Goal: Information Seeking & Learning: Learn about a topic

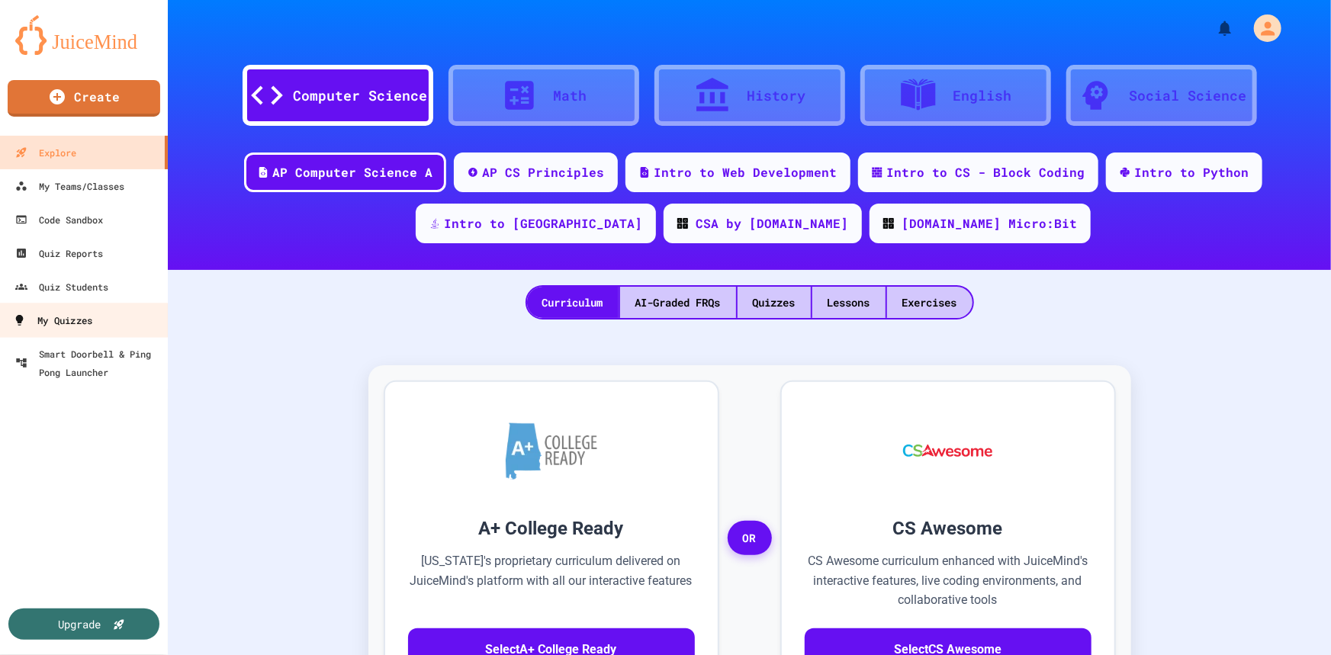
click at [107, 321] on link "My Quizzes" at bounding box center [84, 320] width 173 height 34
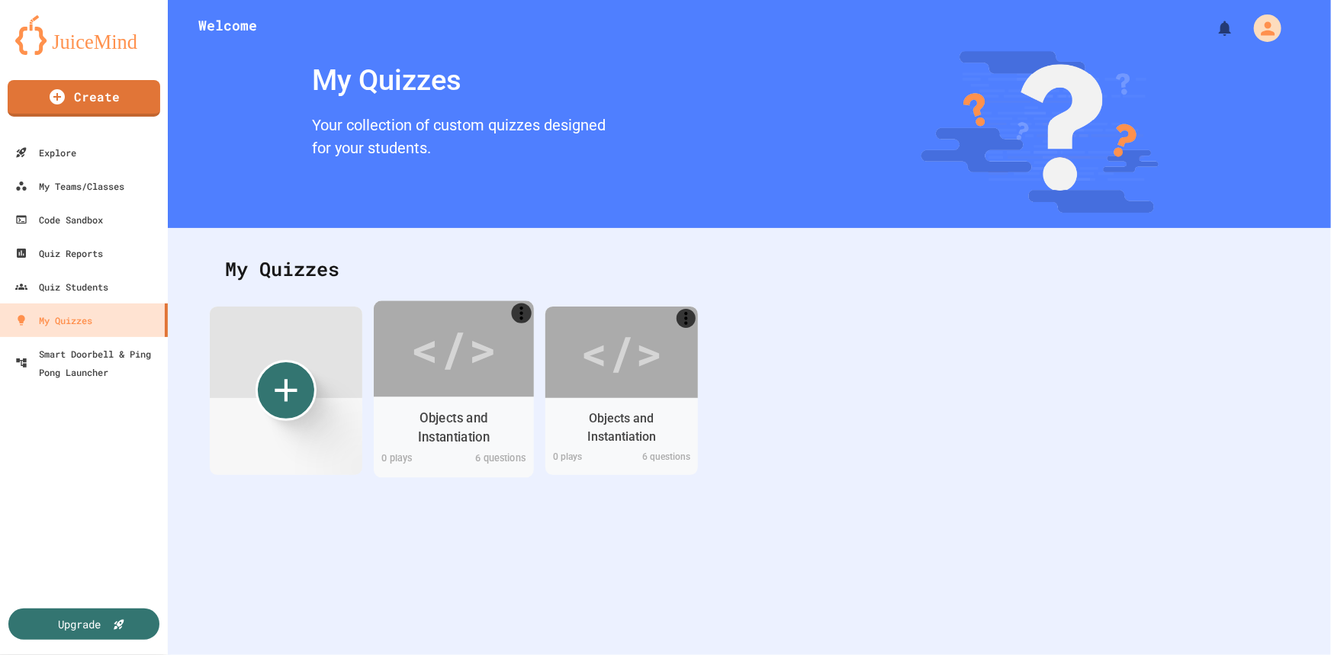
click at [446, 390] on div "</>" at bounding box center [454, 348] width 160 height 96
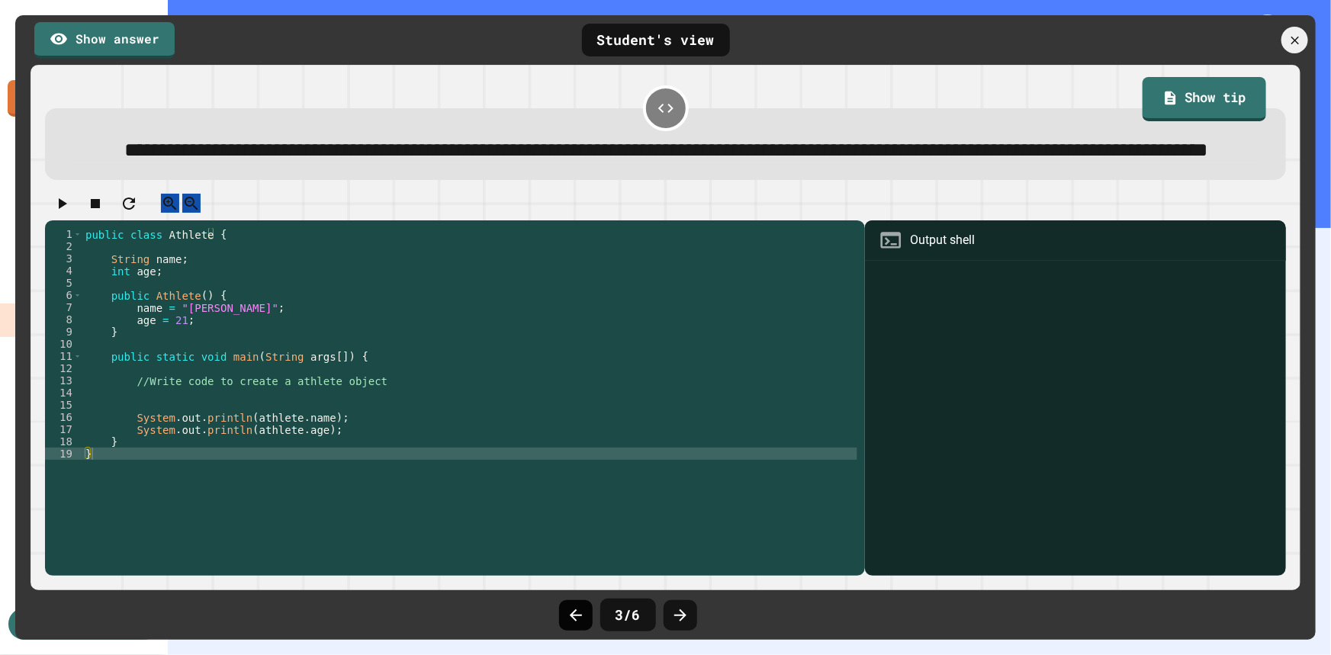
click at [575, 623] on icon at bounding box center [576, 615] width 18 height 18
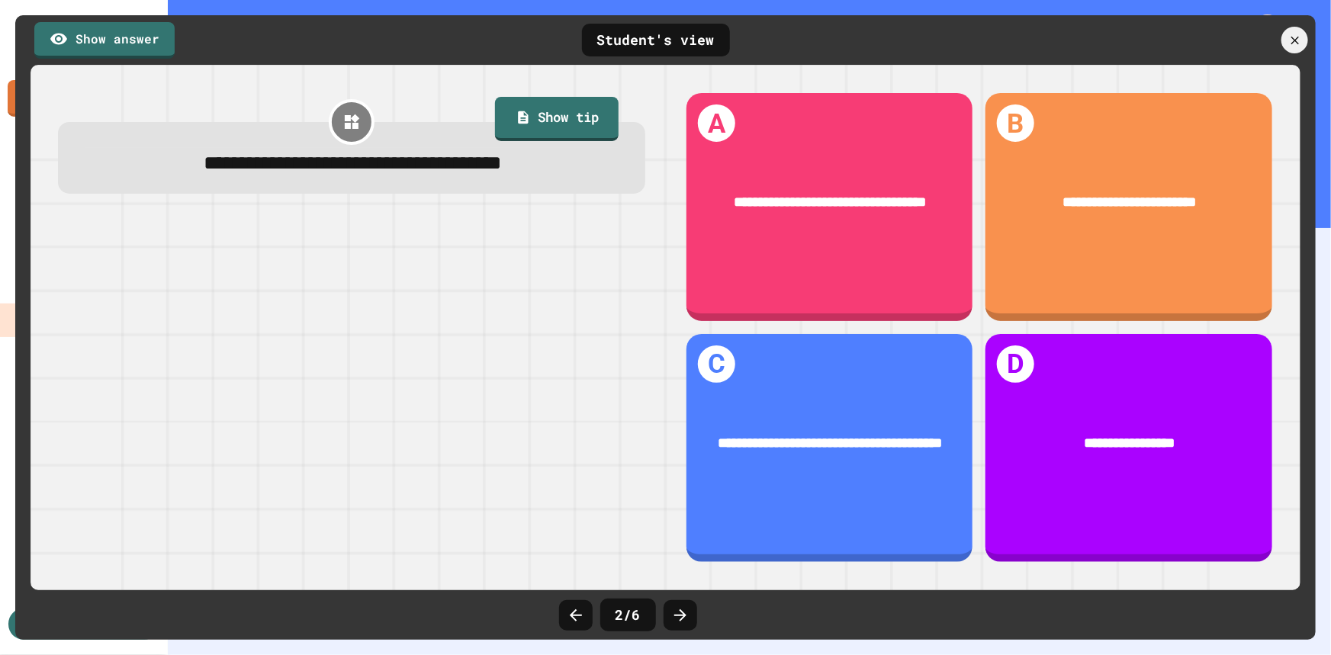
click at [575, 623] on icon at bounding box center [576, 615] width 18 height 18
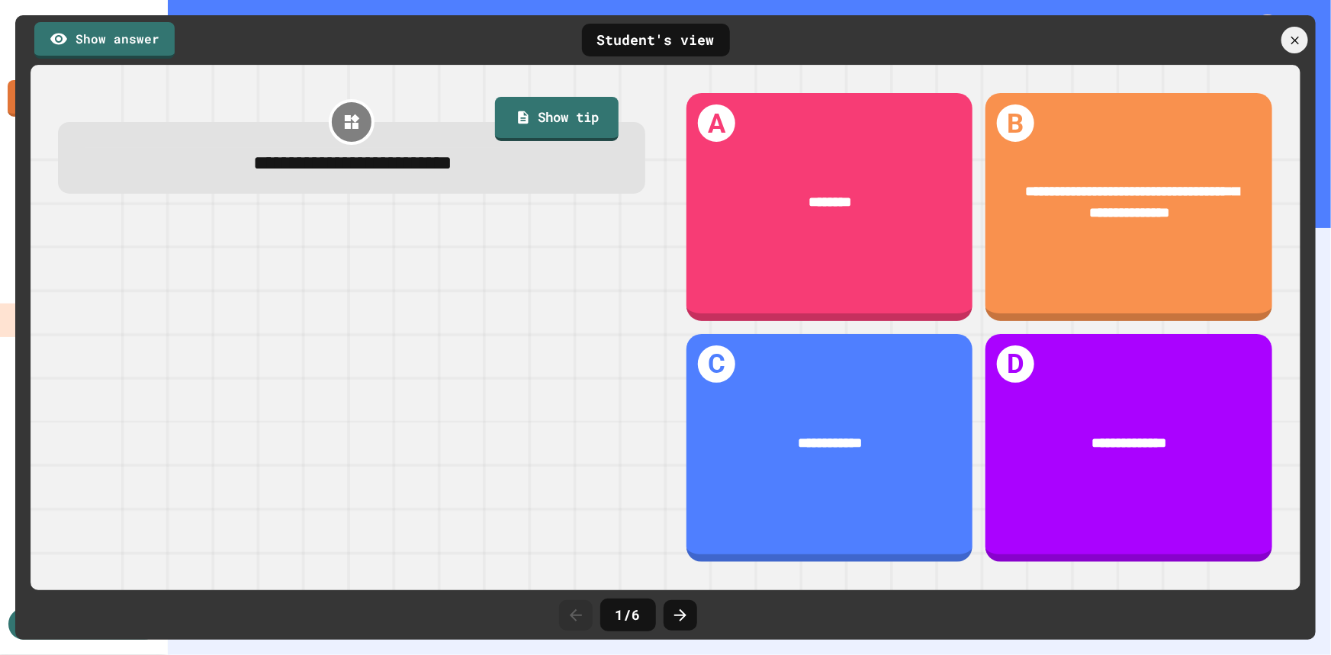
click at [575, 623] on icon at bounding box center [576, 615] width 18 height 18
click at [1301, 38] on icon at bounding box center [1294, 40] width 17 height 17
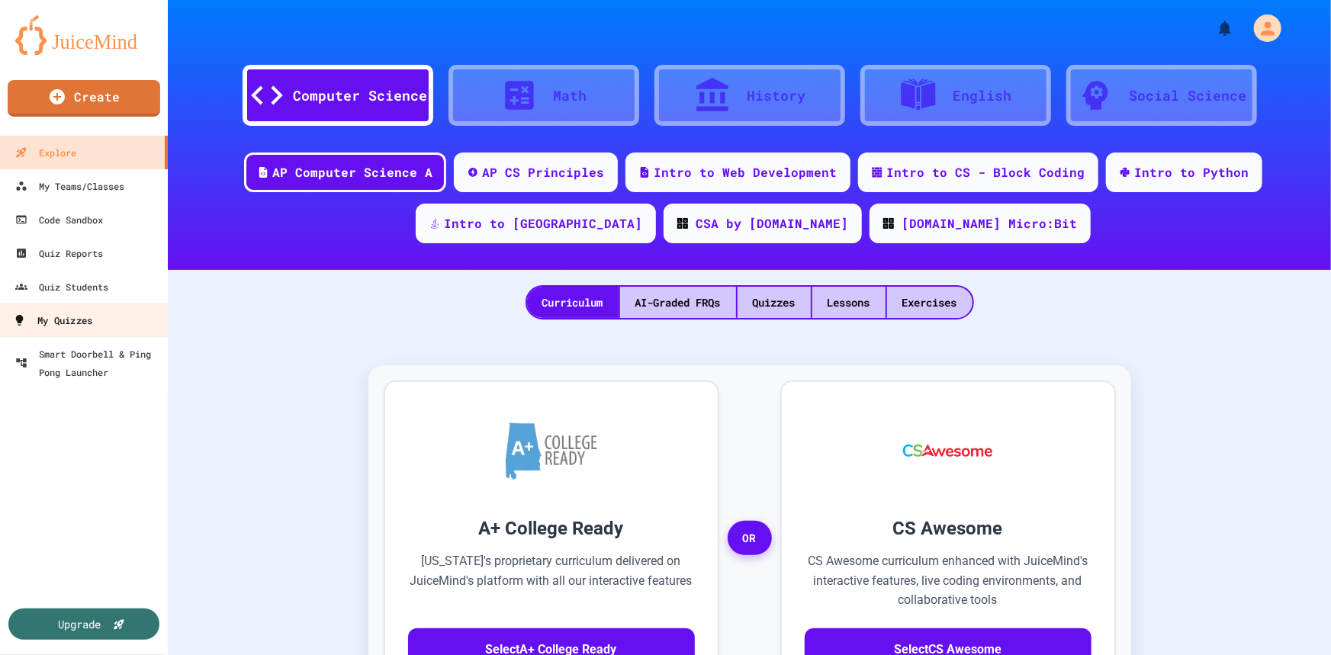
click at [80, 321] on div "My Quizzes" at bounding box center [52, 320] width 79 height 19
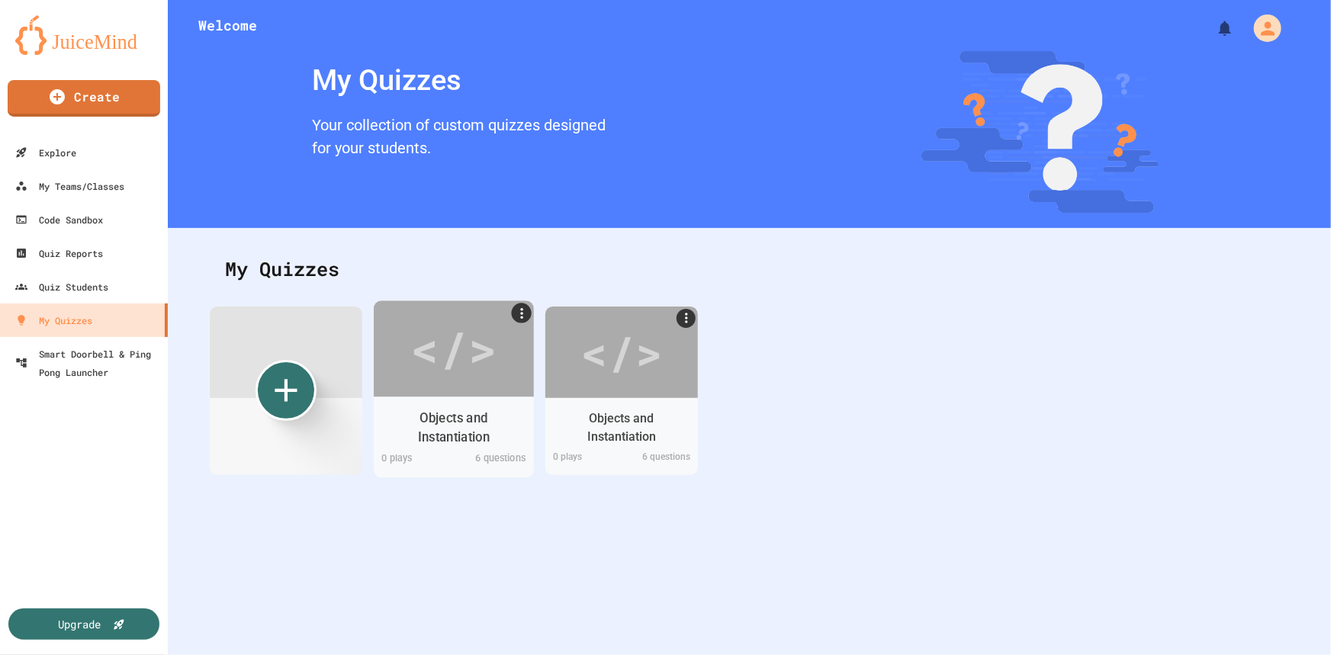
click at [470, 370] on div "</>" at bounding box center [453, 349] width 86 height 72
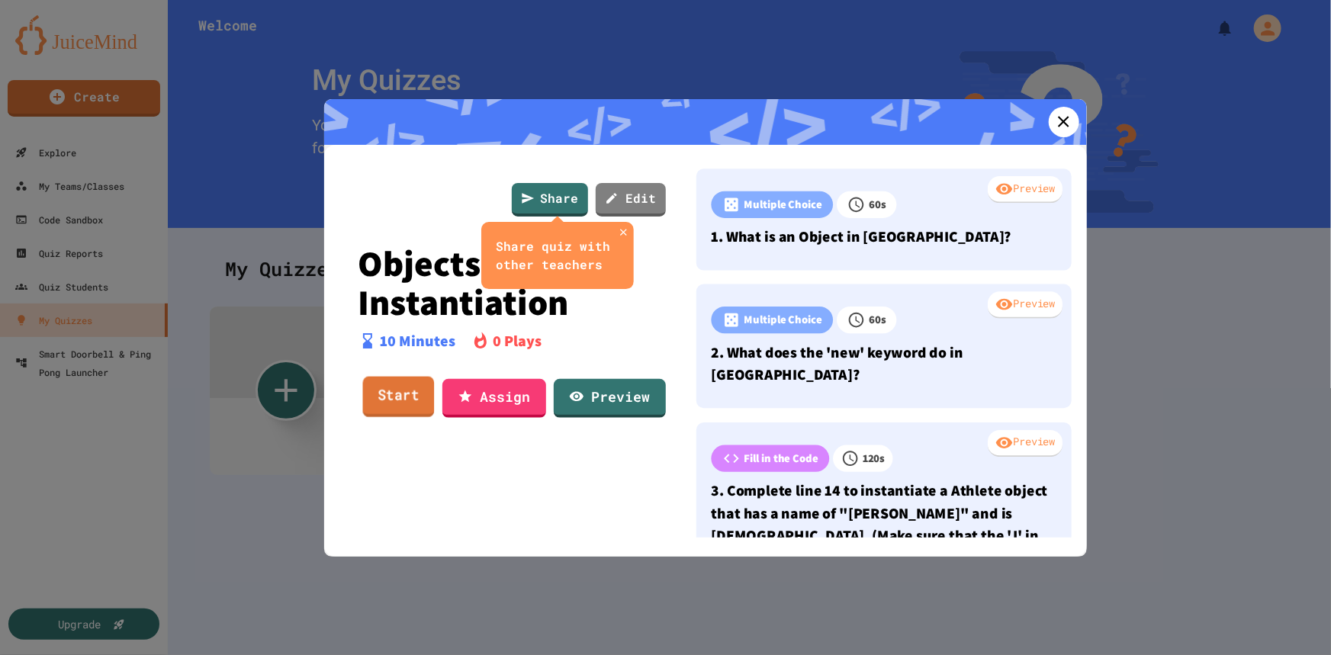
click at [400, 394] on link "Start" at bounding box center [398, 397] width 72 height 41
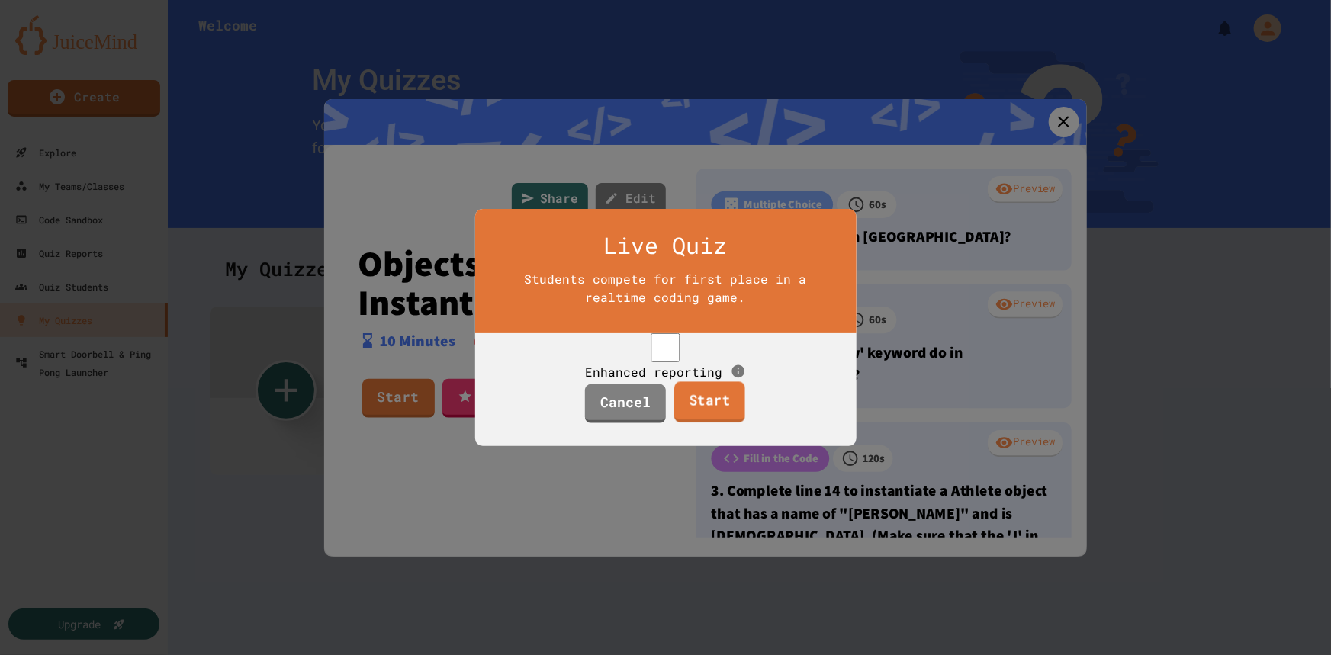
click at [706, 416] on link "Start" at bounding box center [709, 402] width 71 height 41
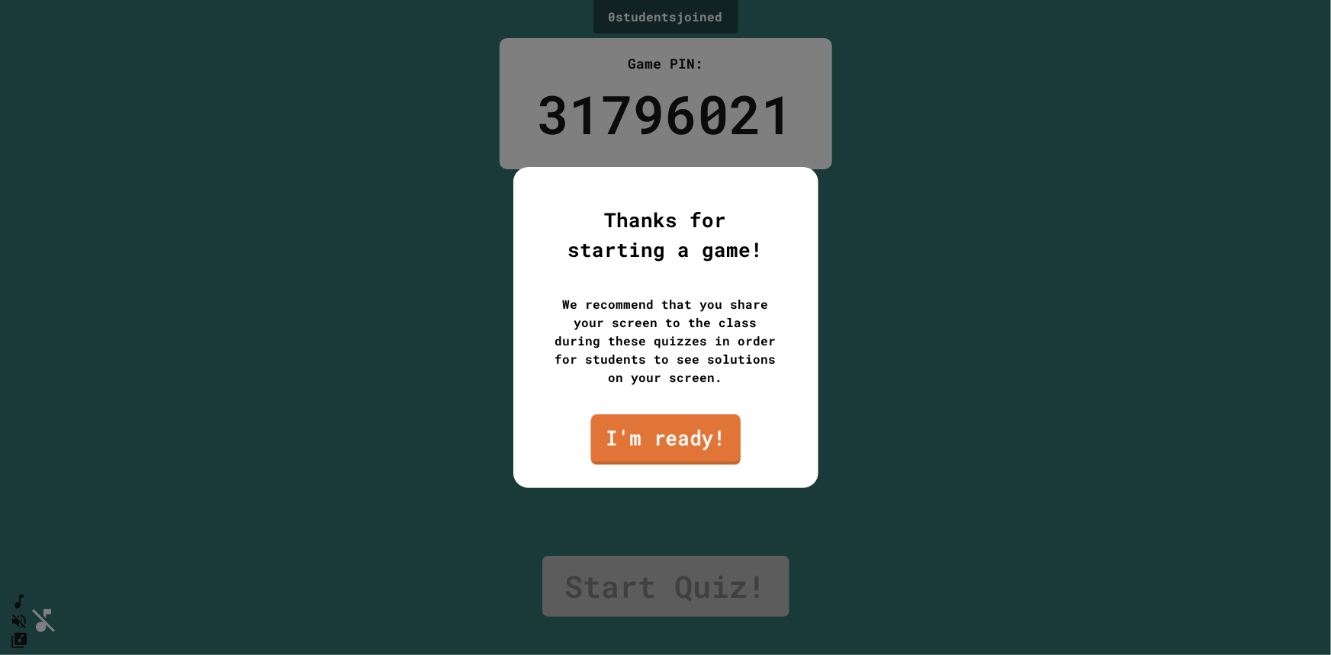
click at [674, 428] on link "I'm ready!" at bounding box center [665, 439] width 150 height 50
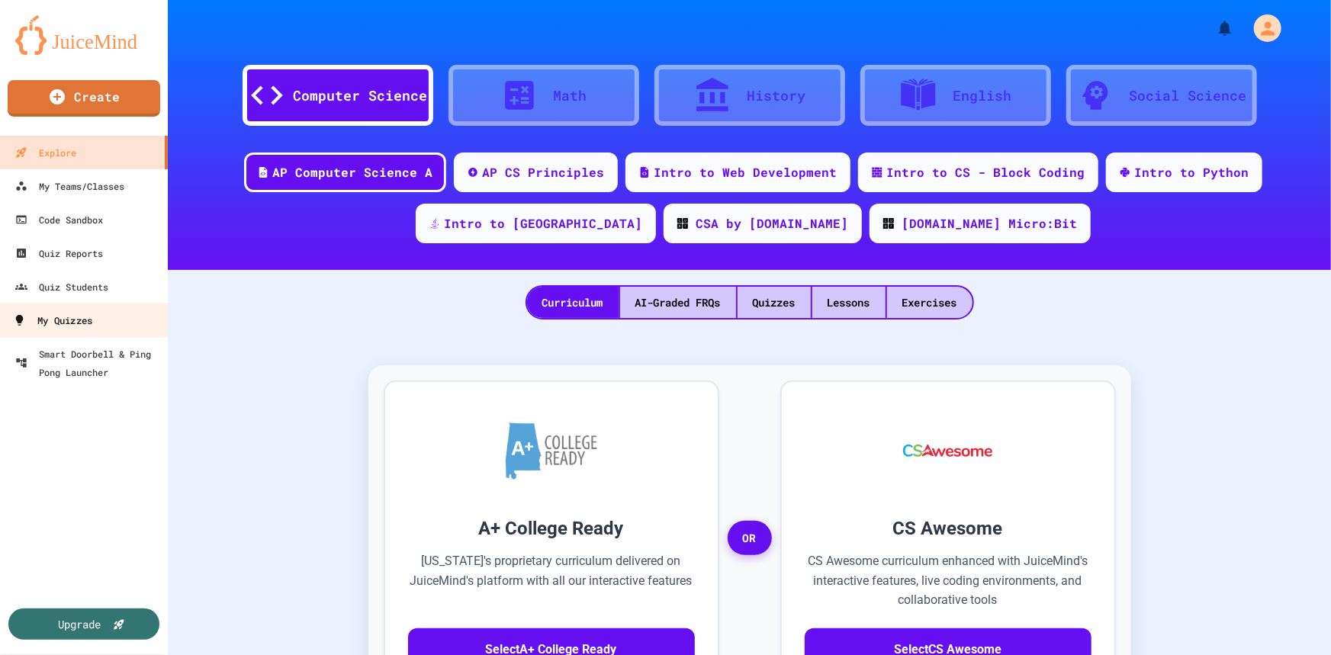
click at [103, 320] on link "My Quizzes" at bounding box center [84, 320] width 173 height 34
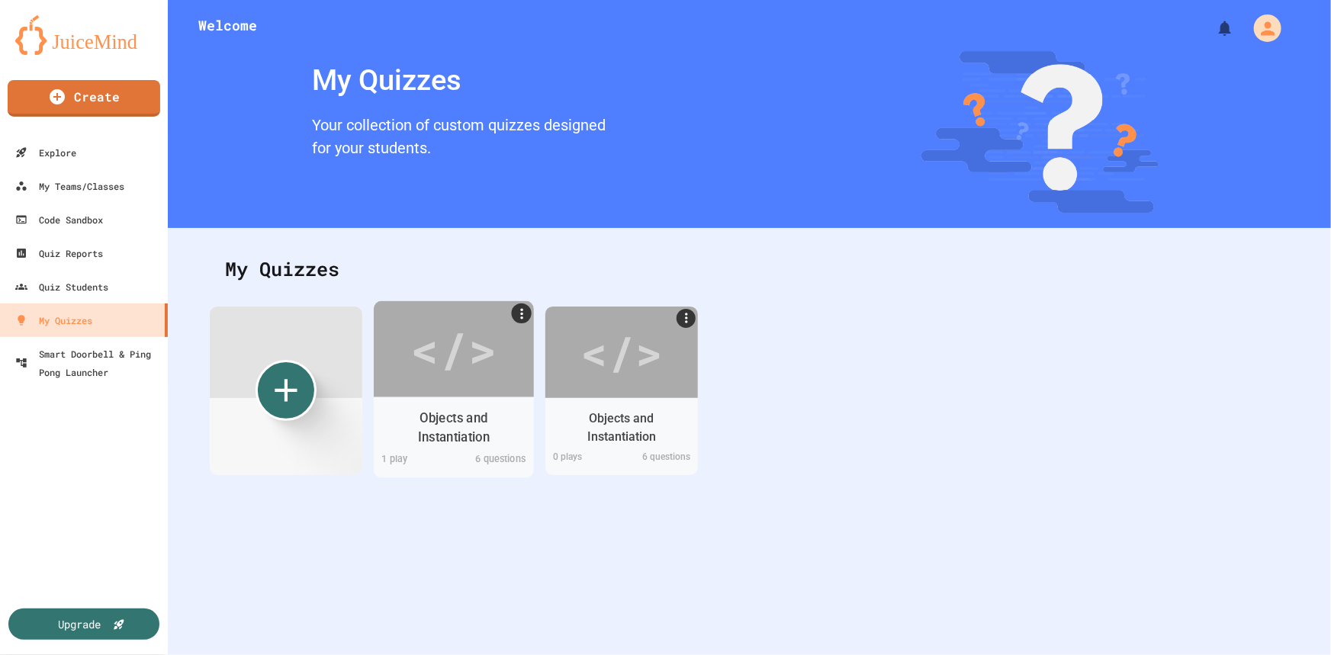
click at [429, 328] on div "</>" at bounding box center [453, 349] width 86 height 72
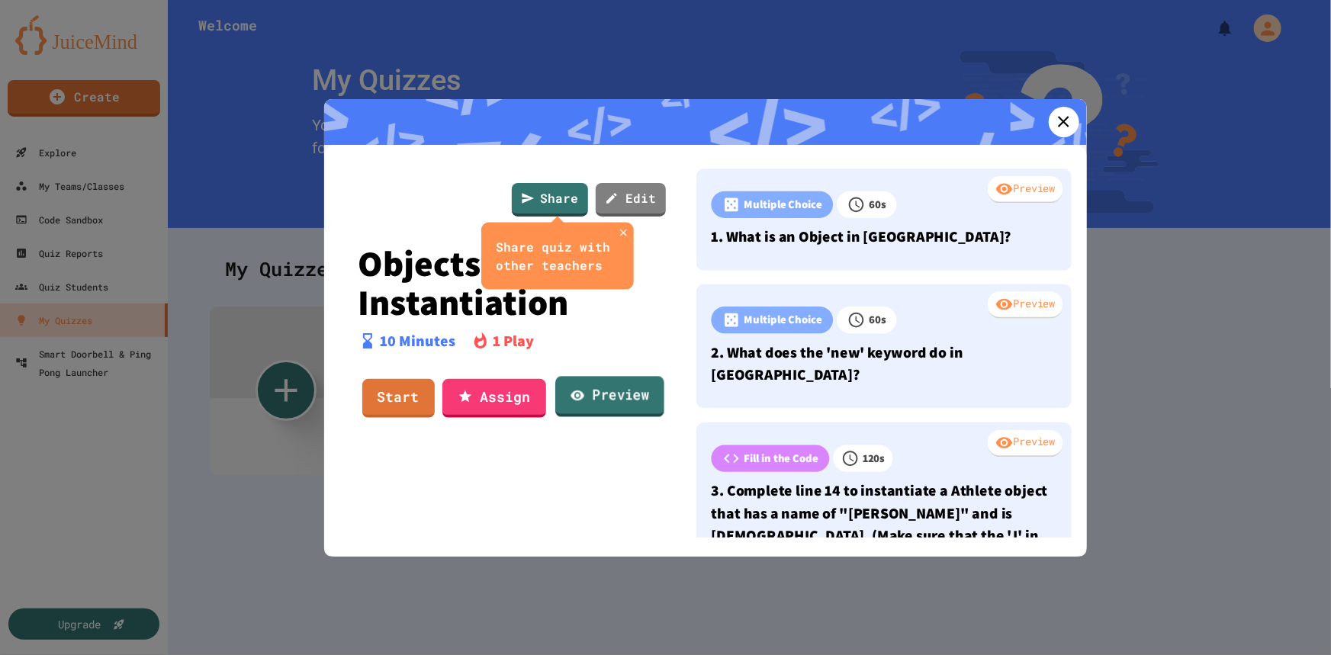
click at [621, 398] on link "Preview" at bounding box center [609, 396] width 109 height 41
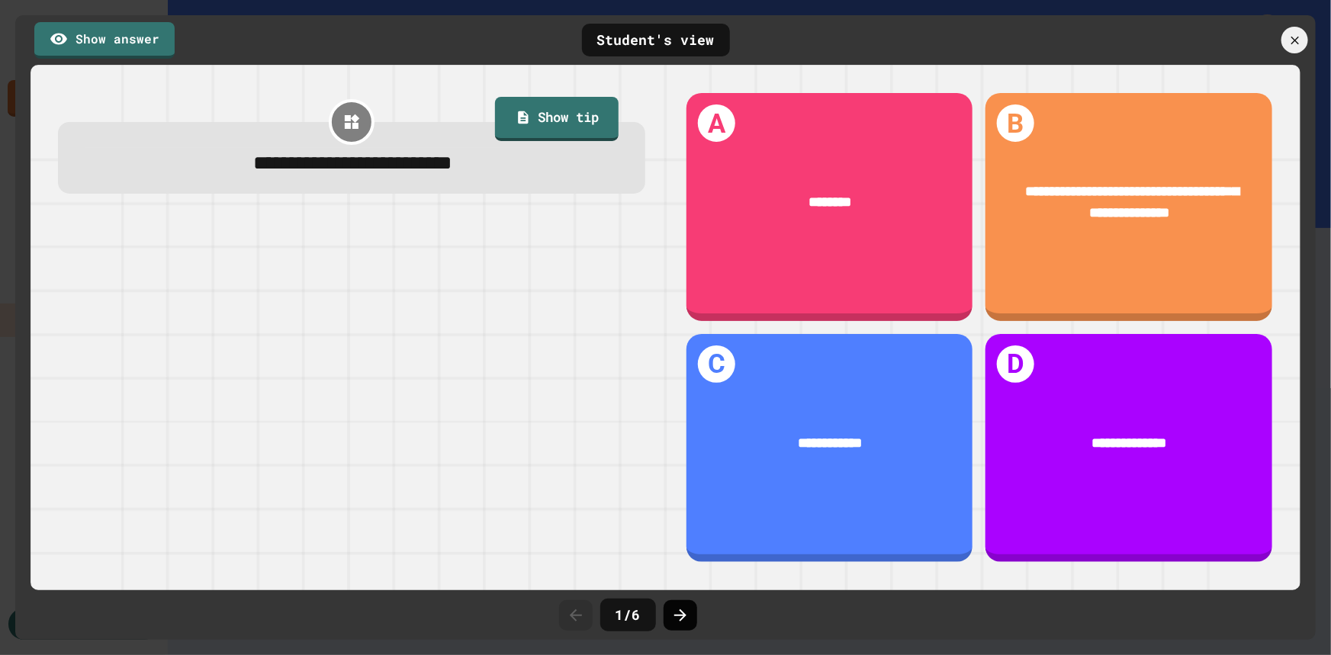
click at [683, 613] on icon at bounding box center [680, 615] width 12 height 12
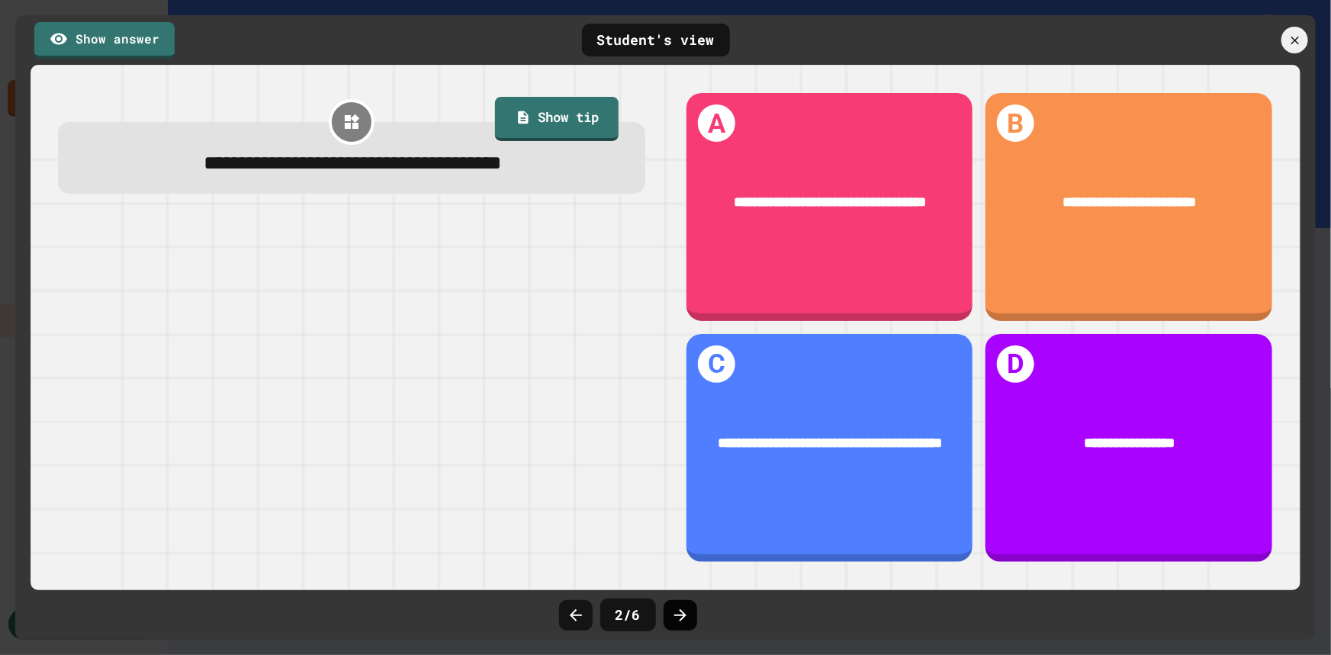
click at [676, 617] on icon at bounding box center [680, 615] width 18 height 18
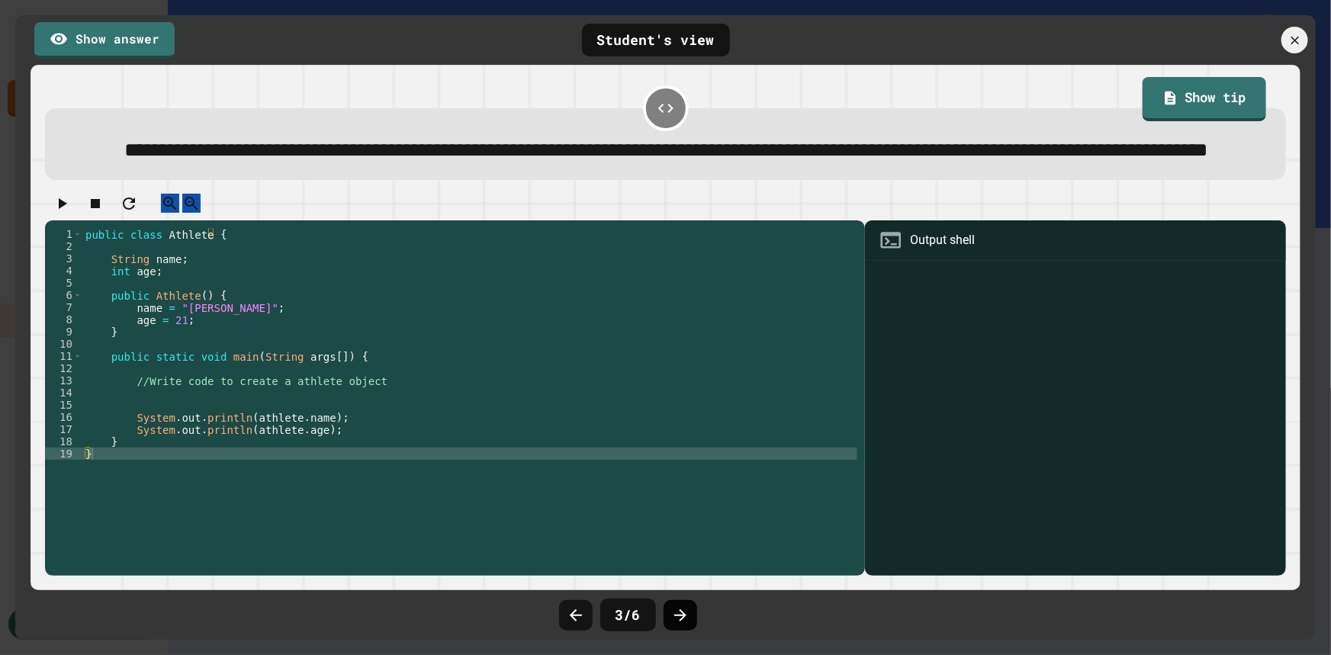
click at [680, 612] on icon at bounding box center [680, 615] width 12 height 12
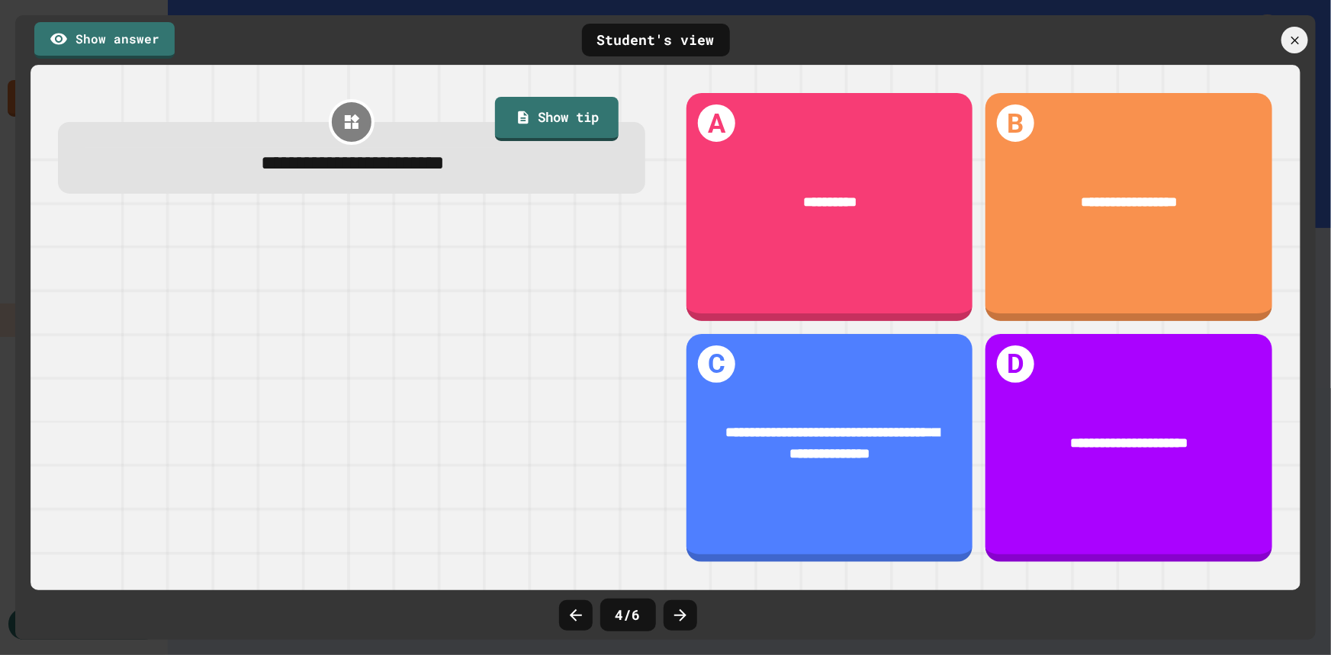
click at [680, 612] on icon at bounding box center [680, 615] width 12 height 12
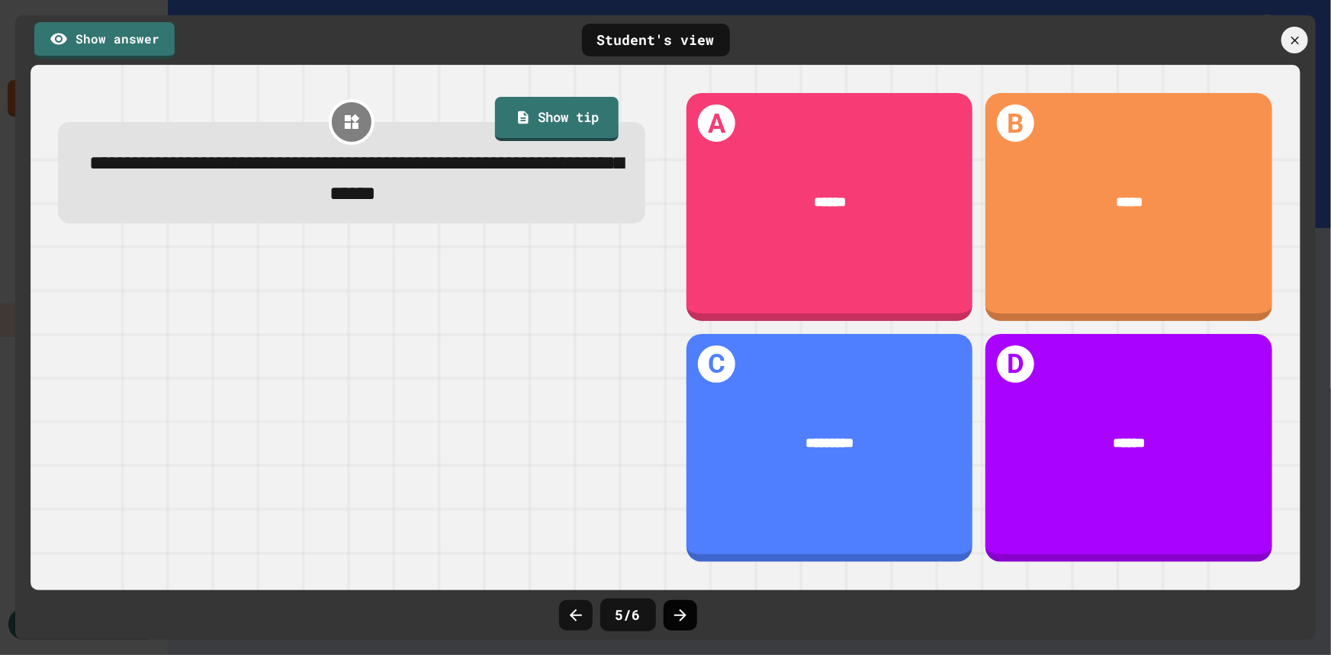
click at [683, 612] on icon at bounding box center [680, 615] width 18 height 18
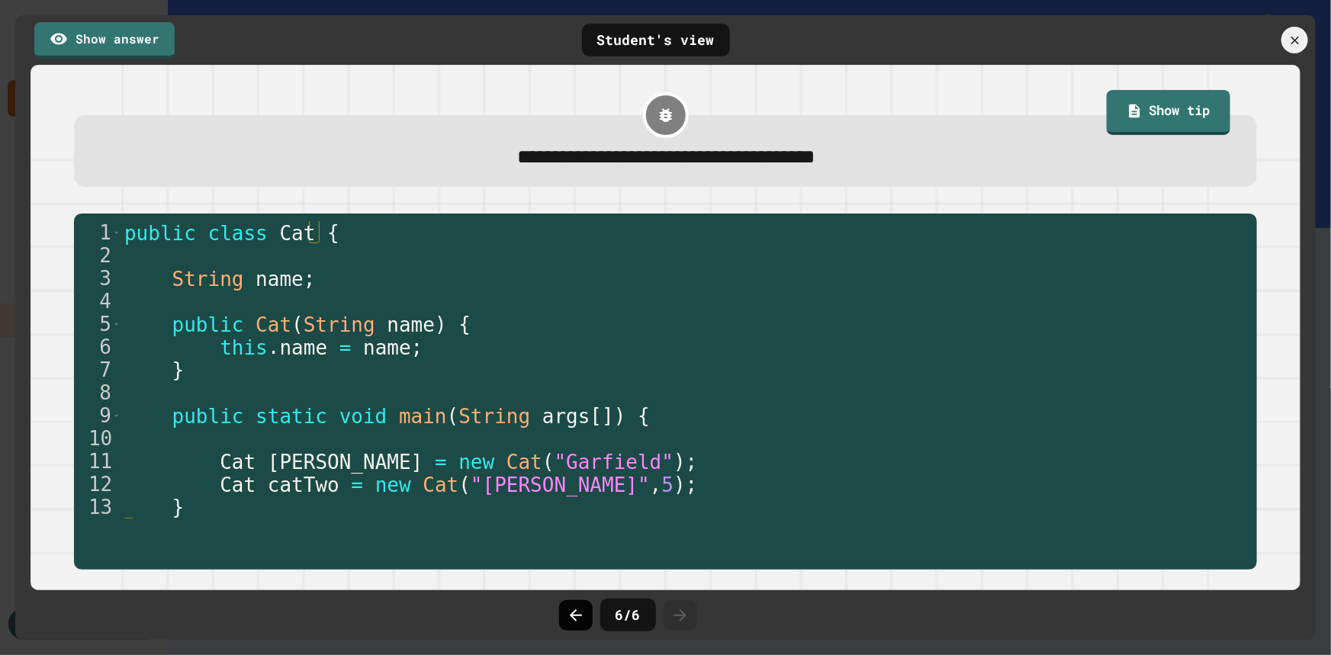
click at [575, 618] on icon at bounding box center [576, 615] width 18 height 18
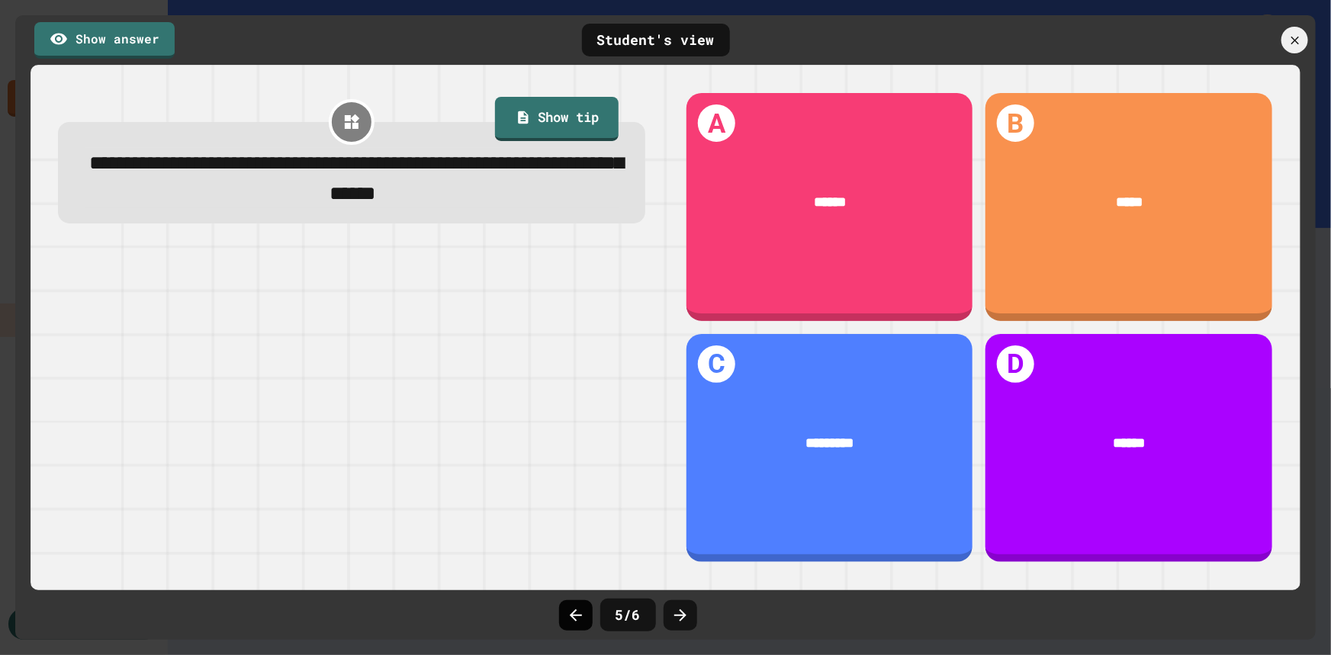
click at [575, 618] on icon at bounding box center [576, 615] width 18 height 18
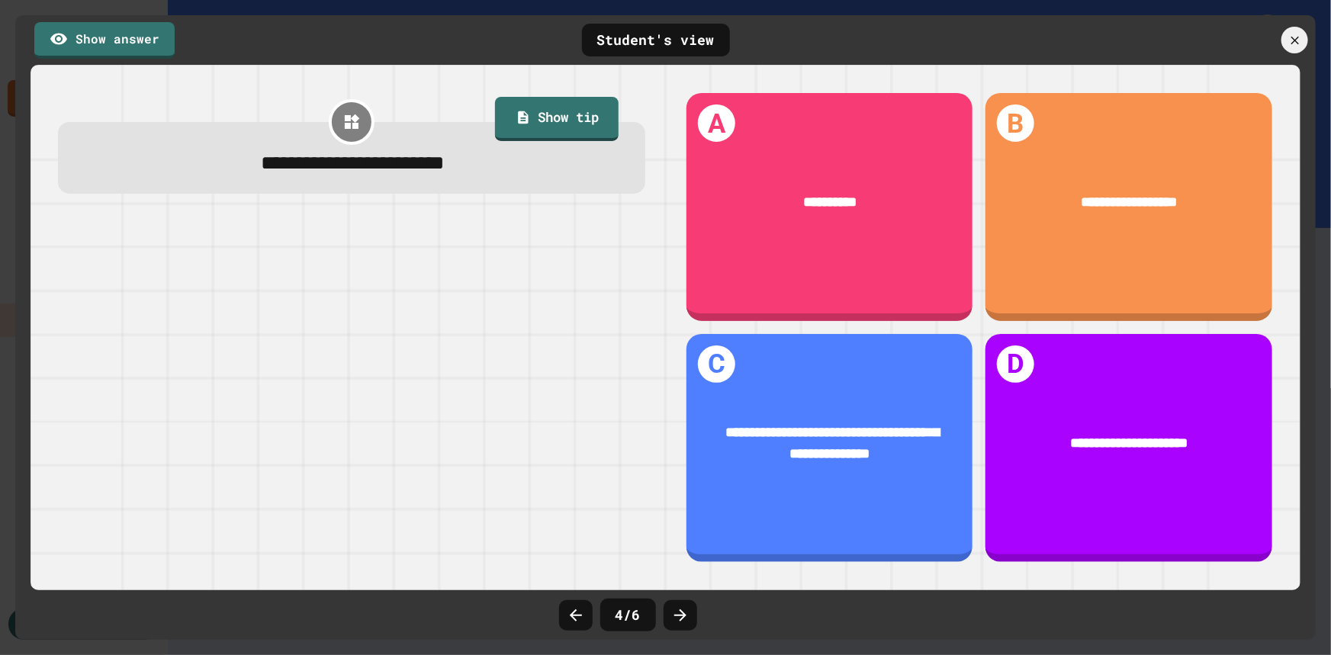
click at [575, 618] on icon at bounding box center [576, 615] width 18 height 18
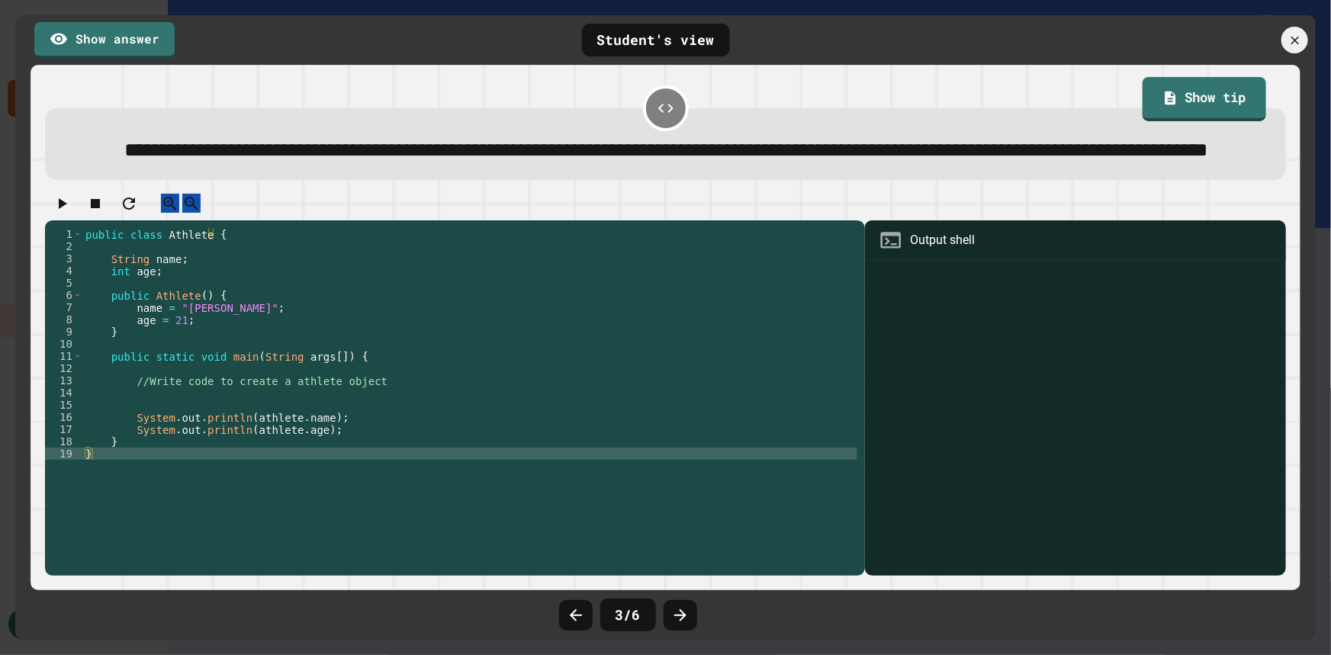
click at [575, 618] on icon at bounding box center [576, 615] width 18 height 18
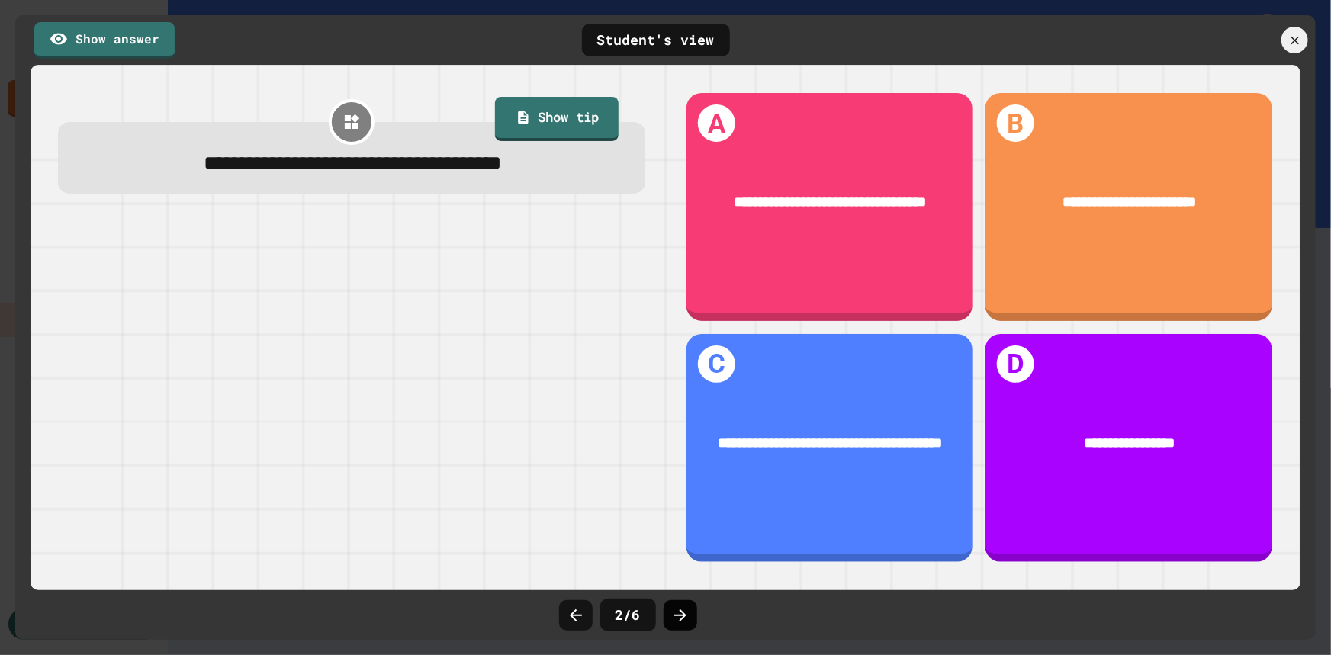
click at [674, 610] on icon at bounding box center [680, 615] width 18 height 18
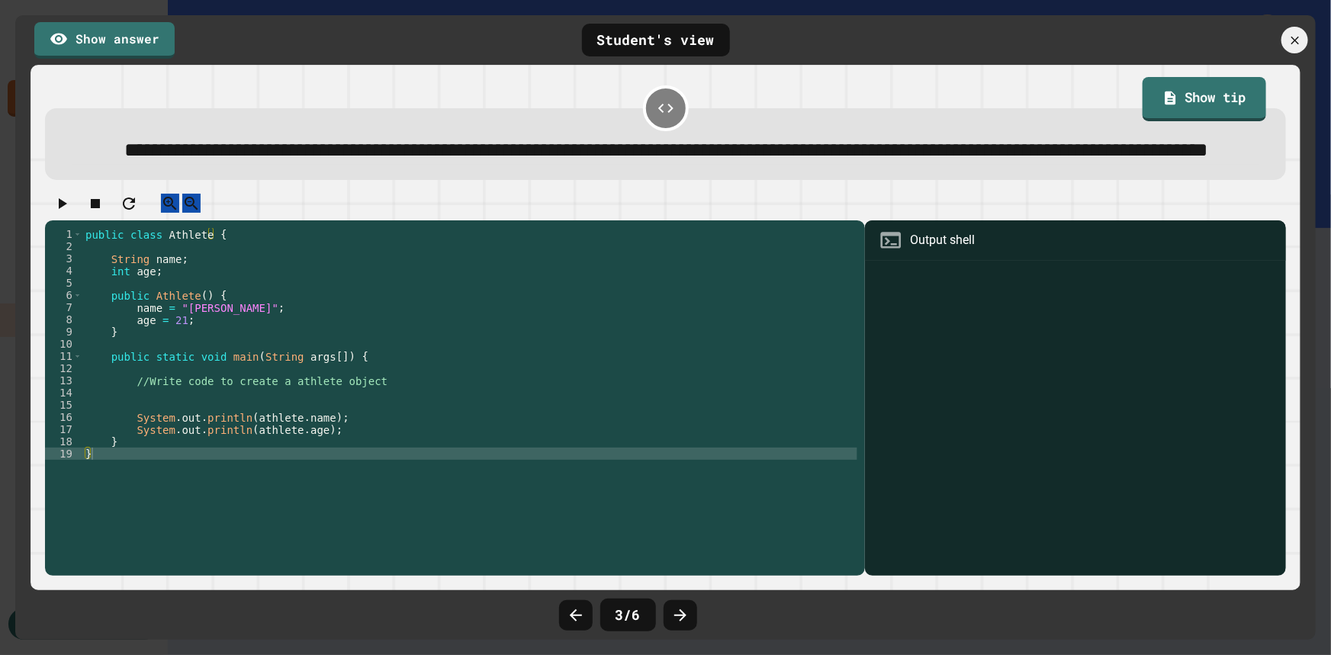
click at [674, 610] on icon at bounding box center [680, 615] width 18 height 18
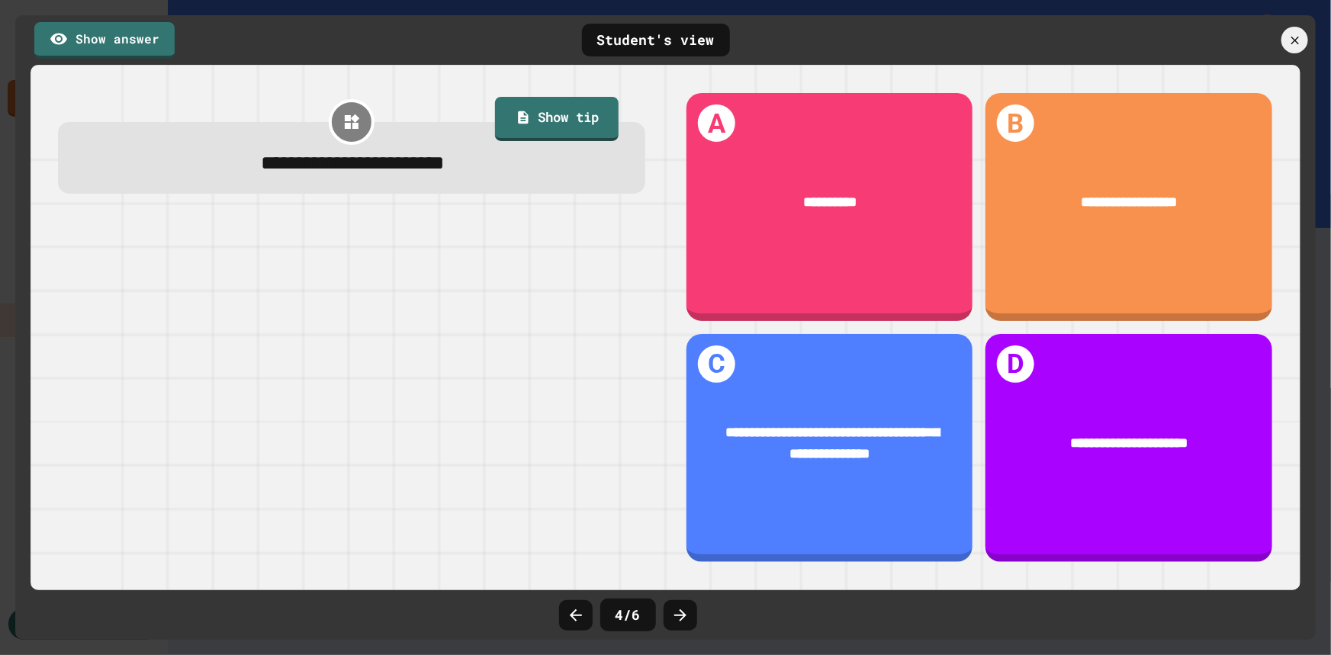
click at [674, 610] on icon at bounding box center [680, 615] width 18 height 18
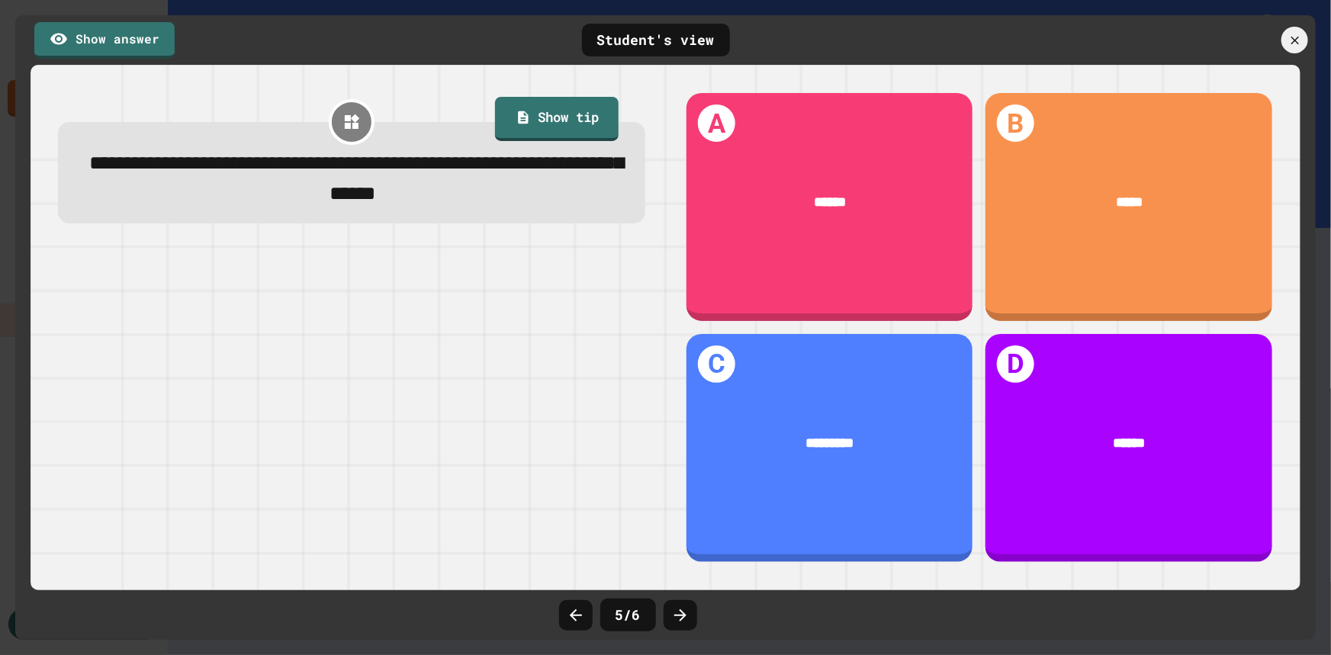
click at [674, 610] on icon at bounding box center [680, 615] width 18 height 18
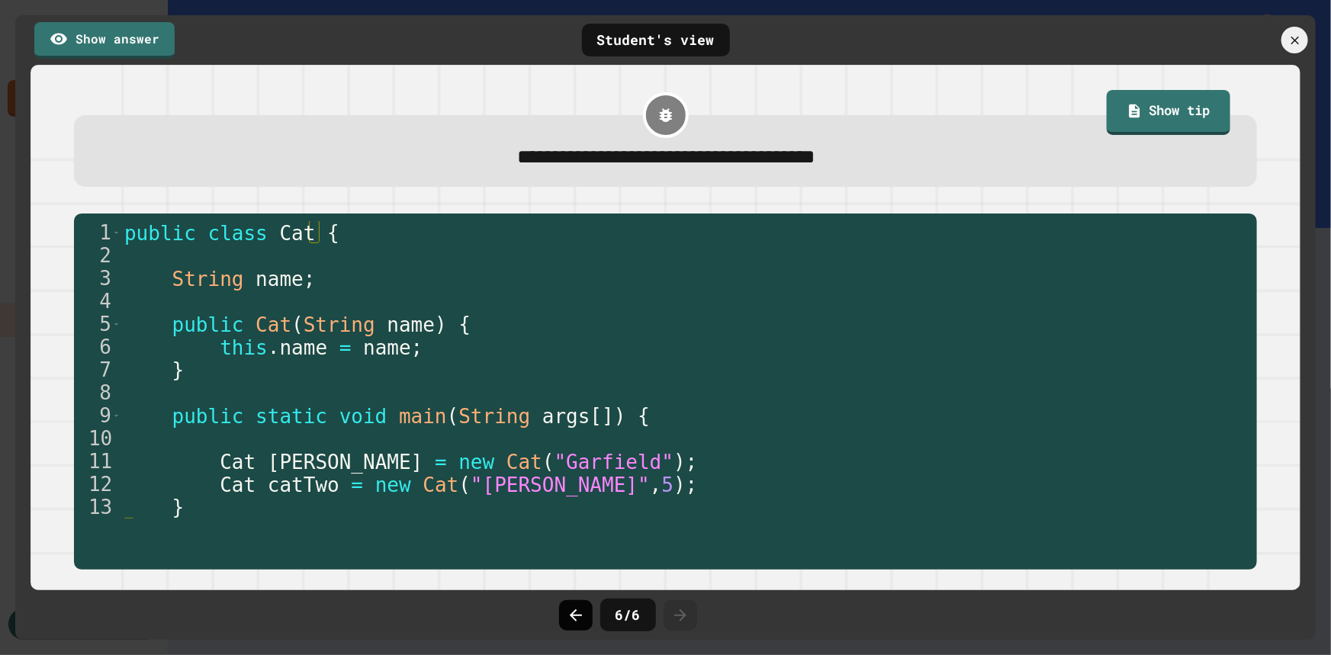
click at [581, 612] on icon at bounding box center [576, 615] width 18 height 18
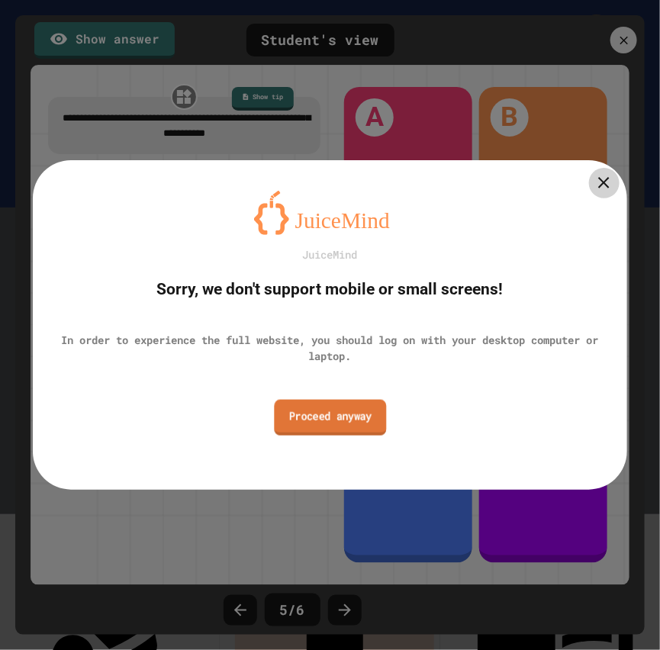
click at [345, 417] on link "Proceed anyway" at bounding box center [330, 418] width 112 height 36
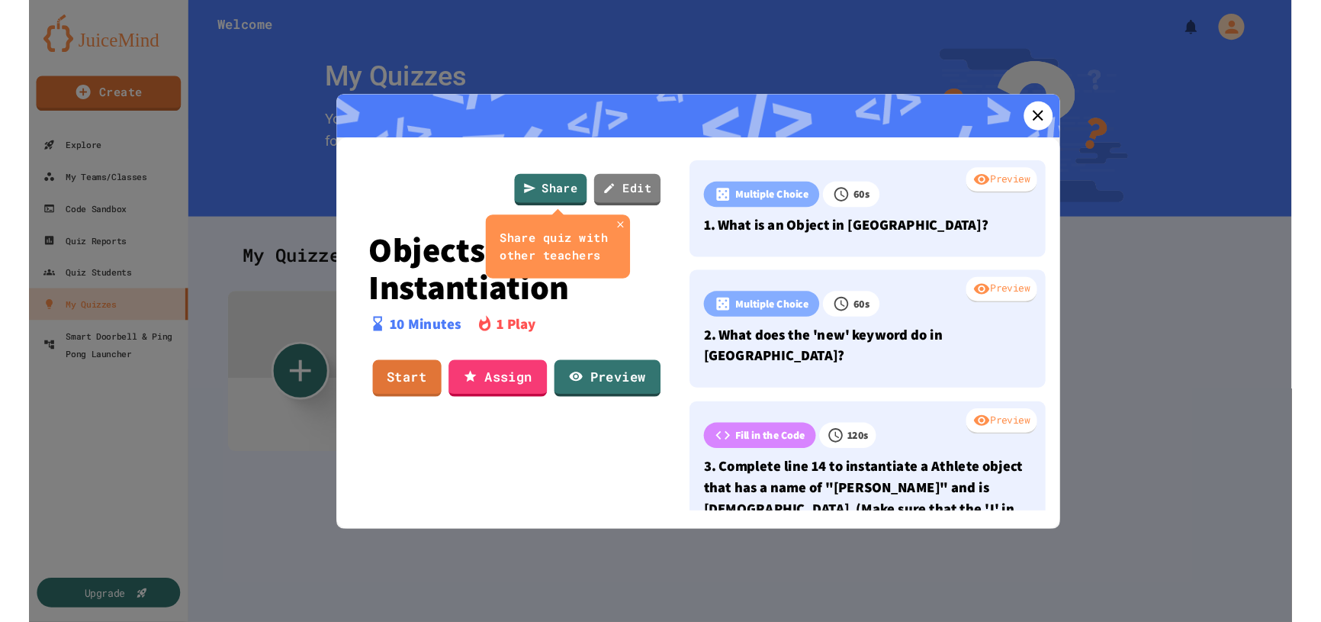
scroll to position [178, 0]
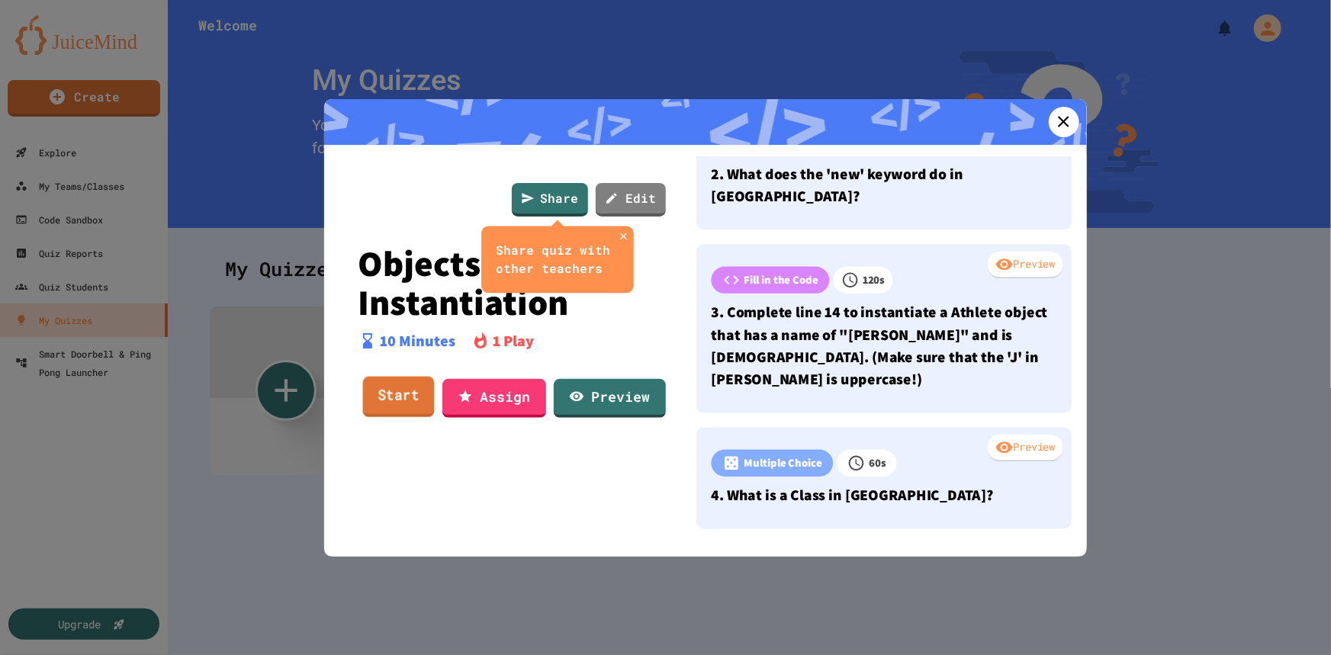
click at [404, 389] on link "Start" at bounding box center [398, 397] width 72 height 41
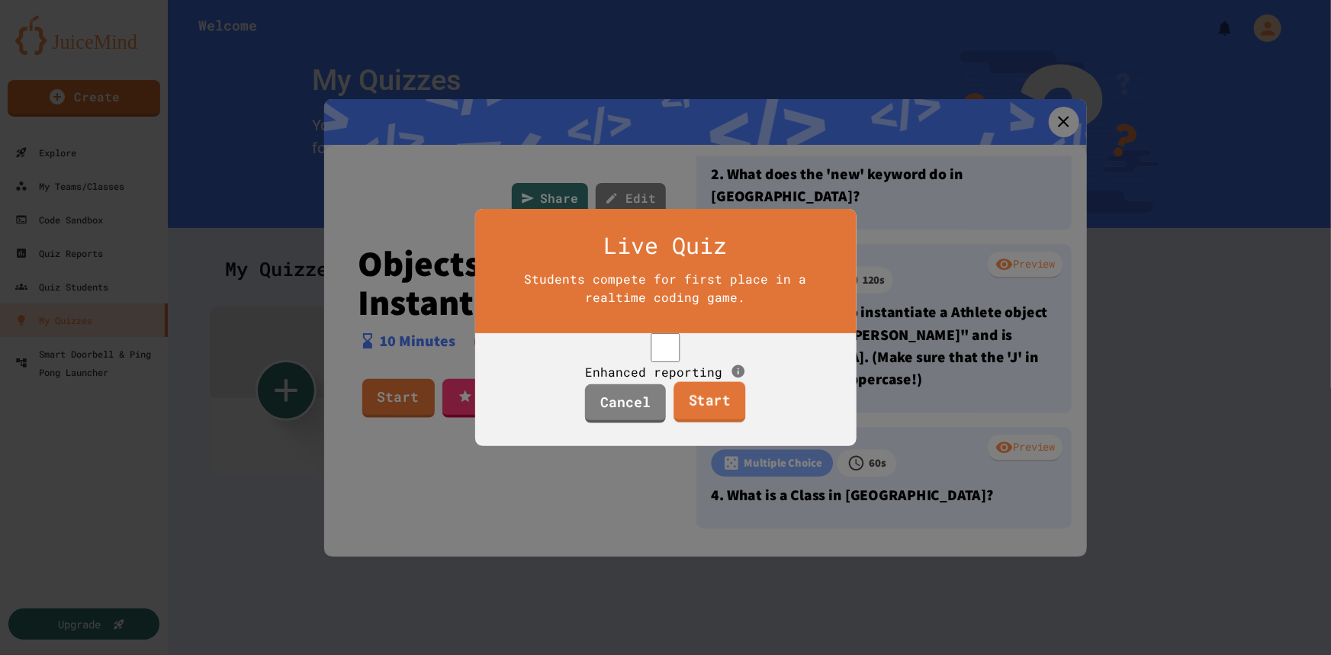
click at [711, 412] on link "Start" at bounding box center [709, 402] width 72 height 41
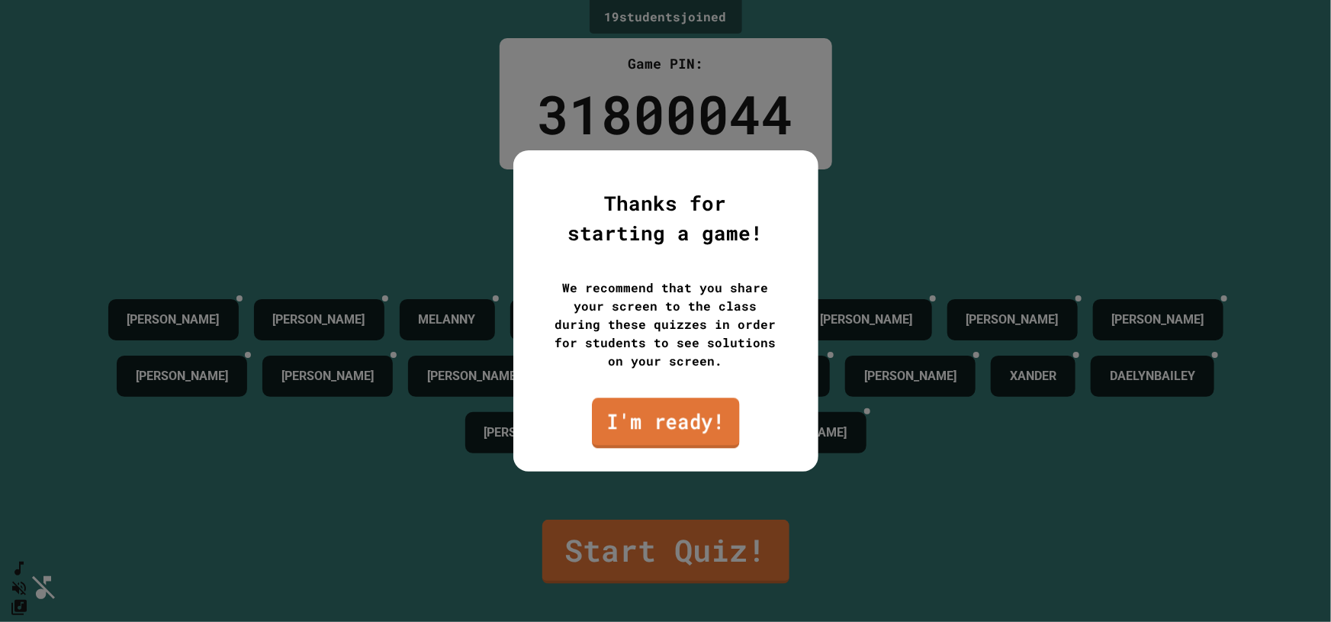
click at [686, 415] on link "I'm ready!" at bounding box center [666, 422] width 148 height 50
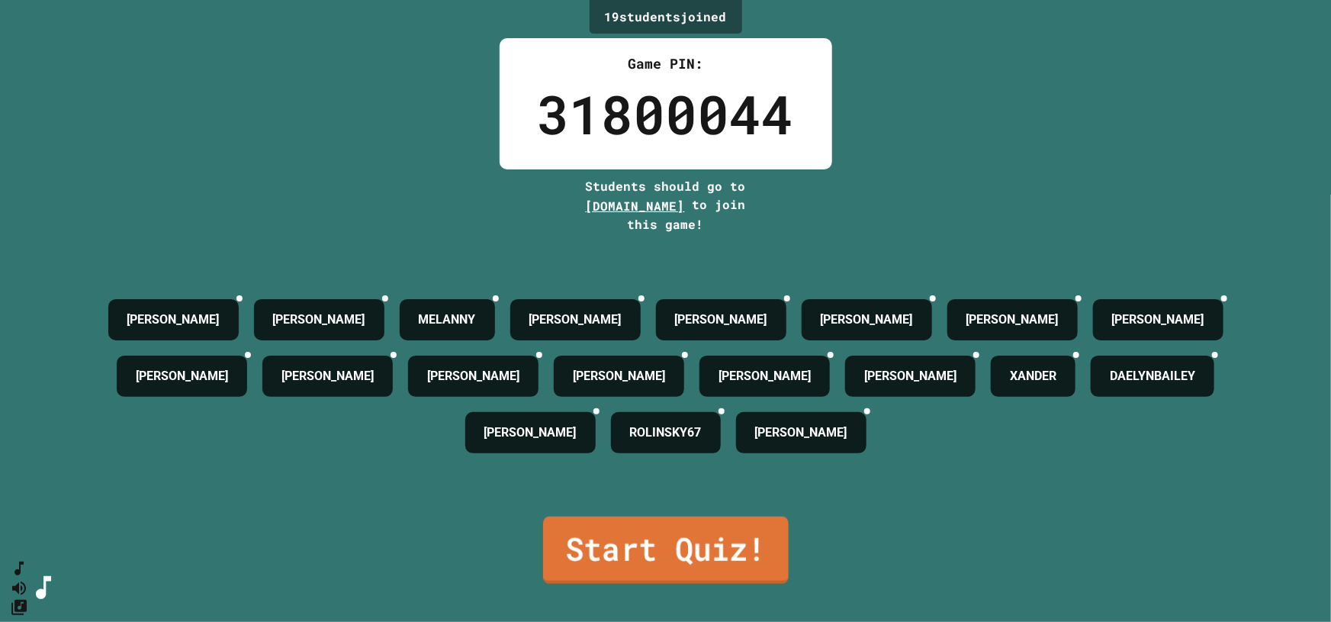
click at [671, 539] on link "Start Quiz!" at bounding box center [666, 549] width 246 height 67
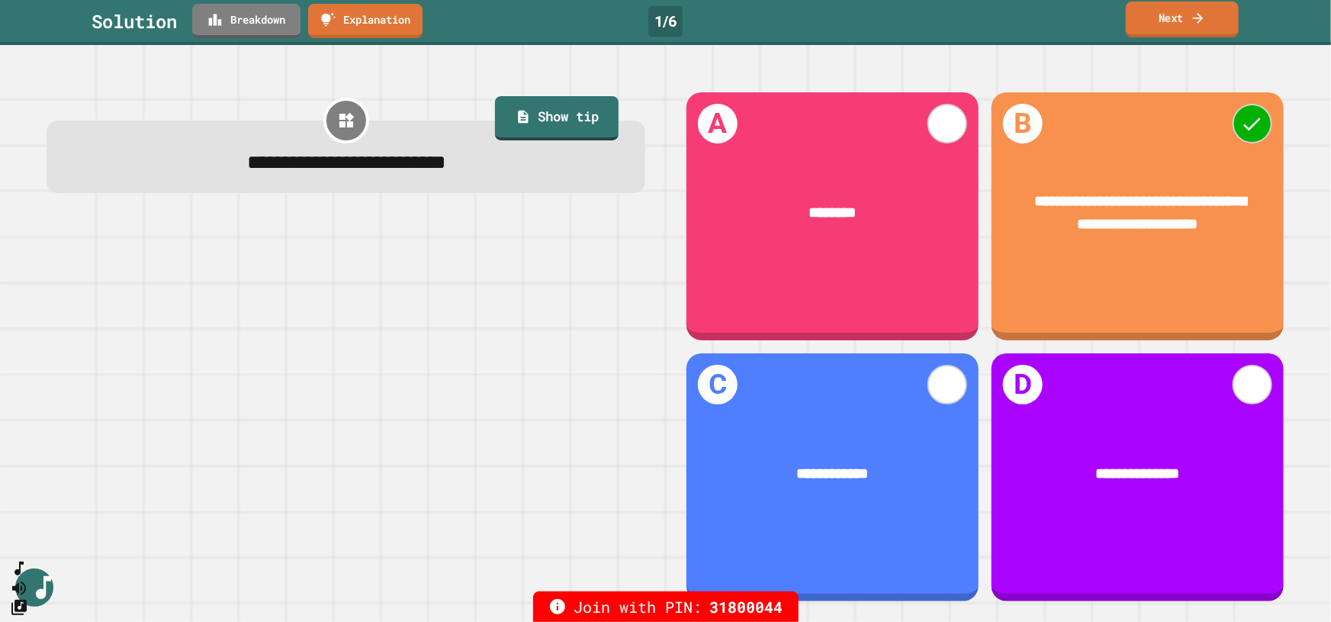
click at [1181, 22] on link "Next" at bounding box center [1182, 20] width 113 height 36
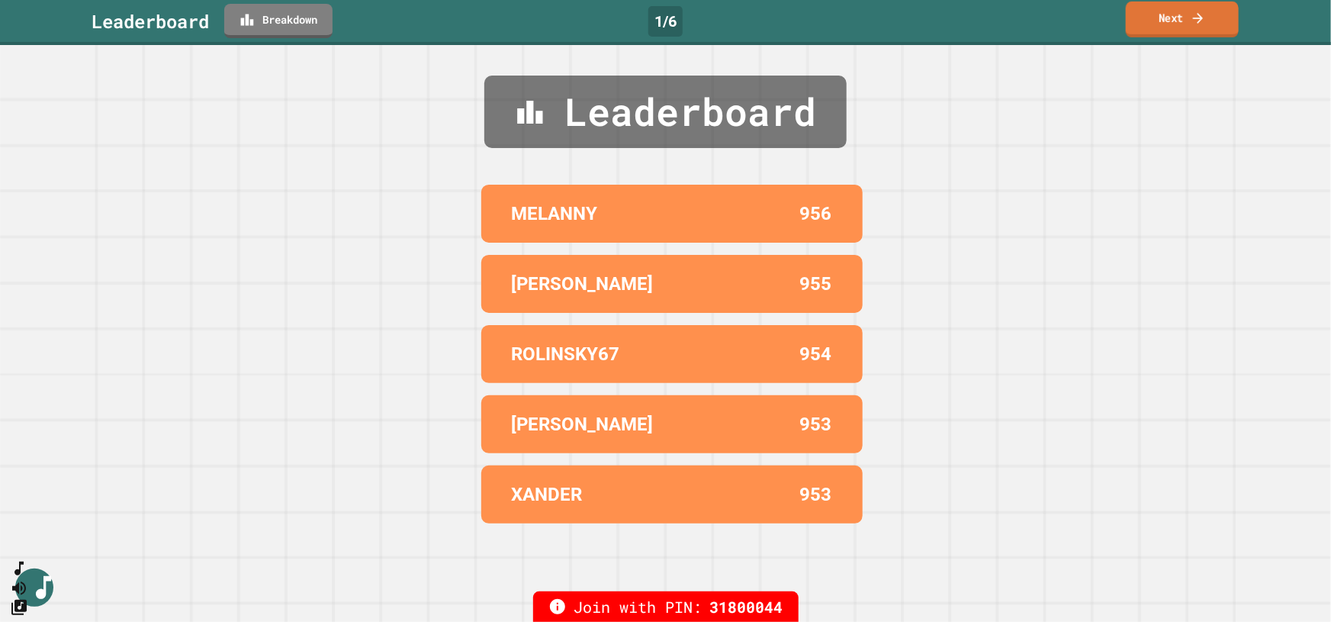
click at [1168, 20] on link "Next" at bounding box center [1182, 20] width 113 height 36
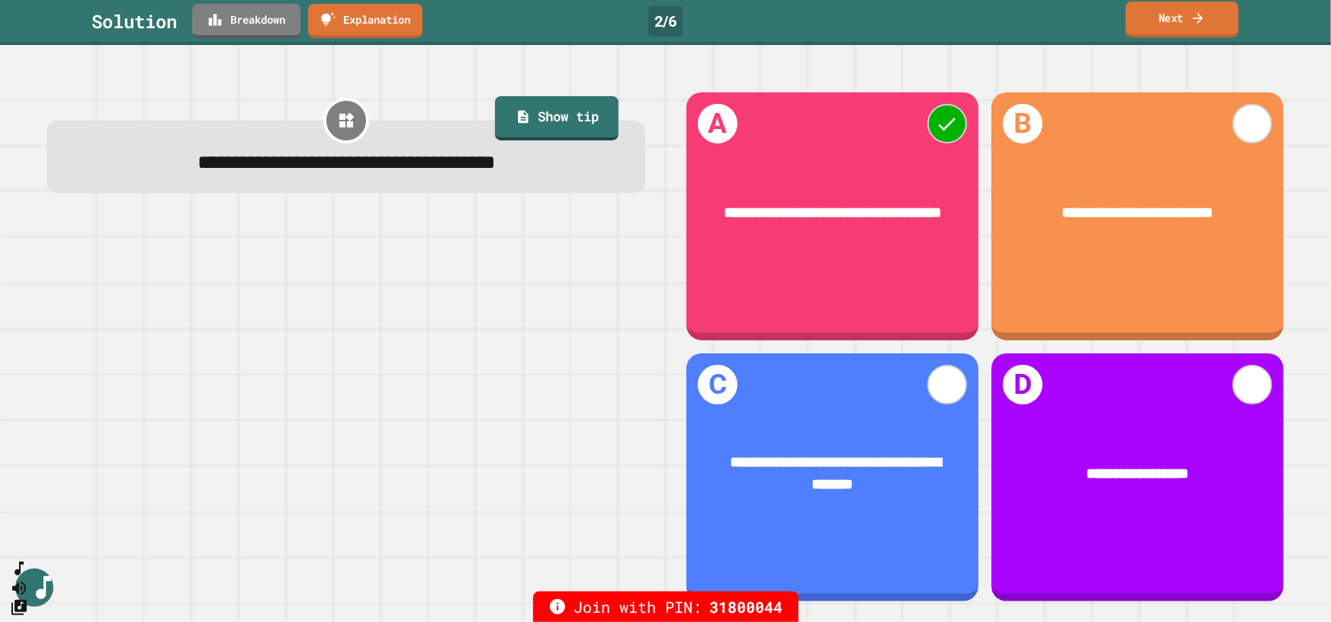
click at [1182, 20] on link "Next" at bounding box center [1182, 20] width 113 height 36
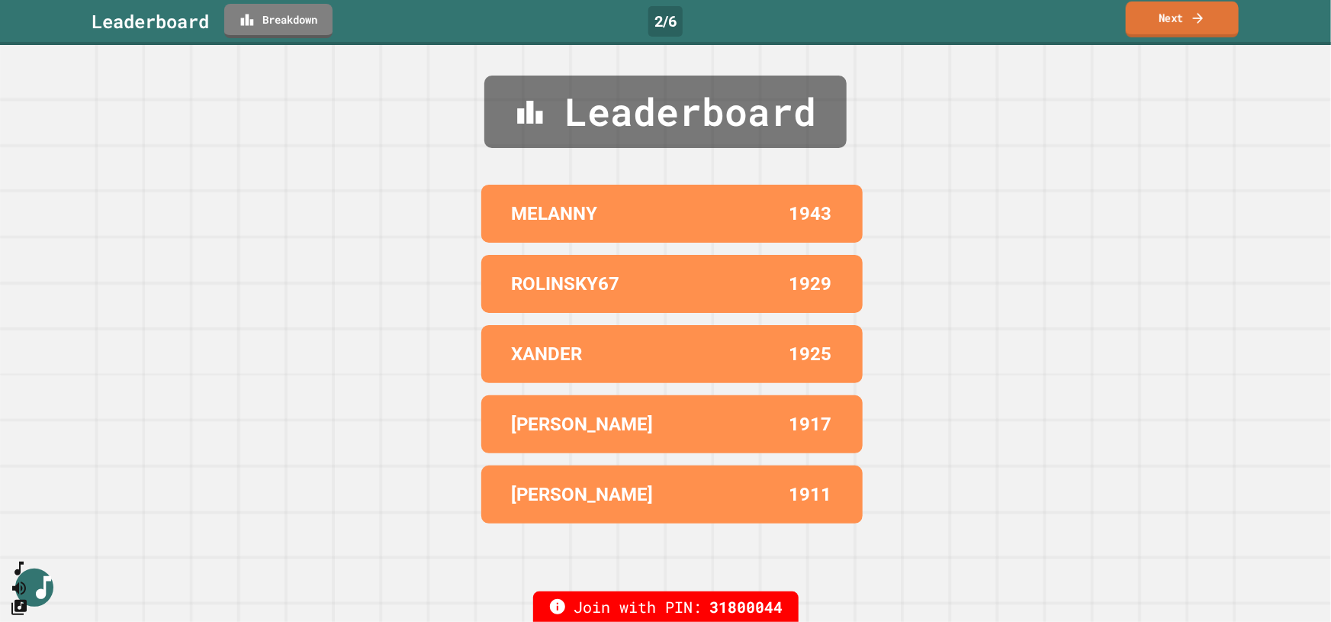
click at [1182, 19] on link "Next" at bounding box center [1182, 20] width 113 height 36
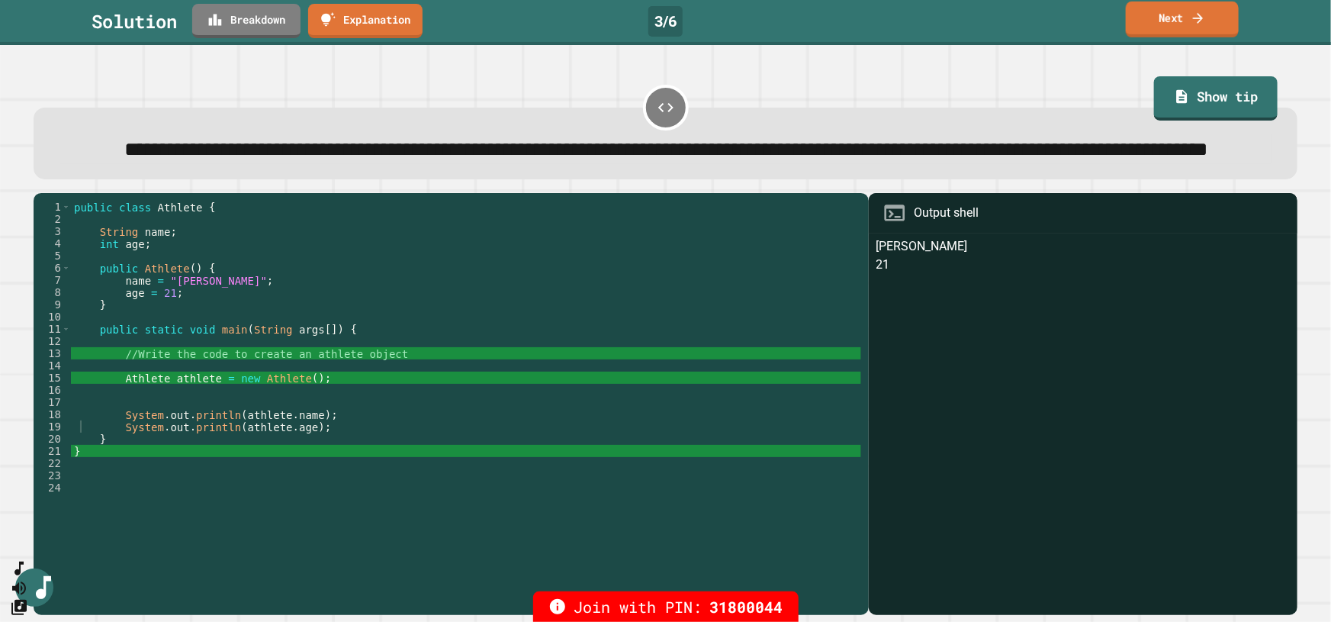
click at [1157, 14] on link "Next" at bounding box center [1182, 20] width 113 height 36
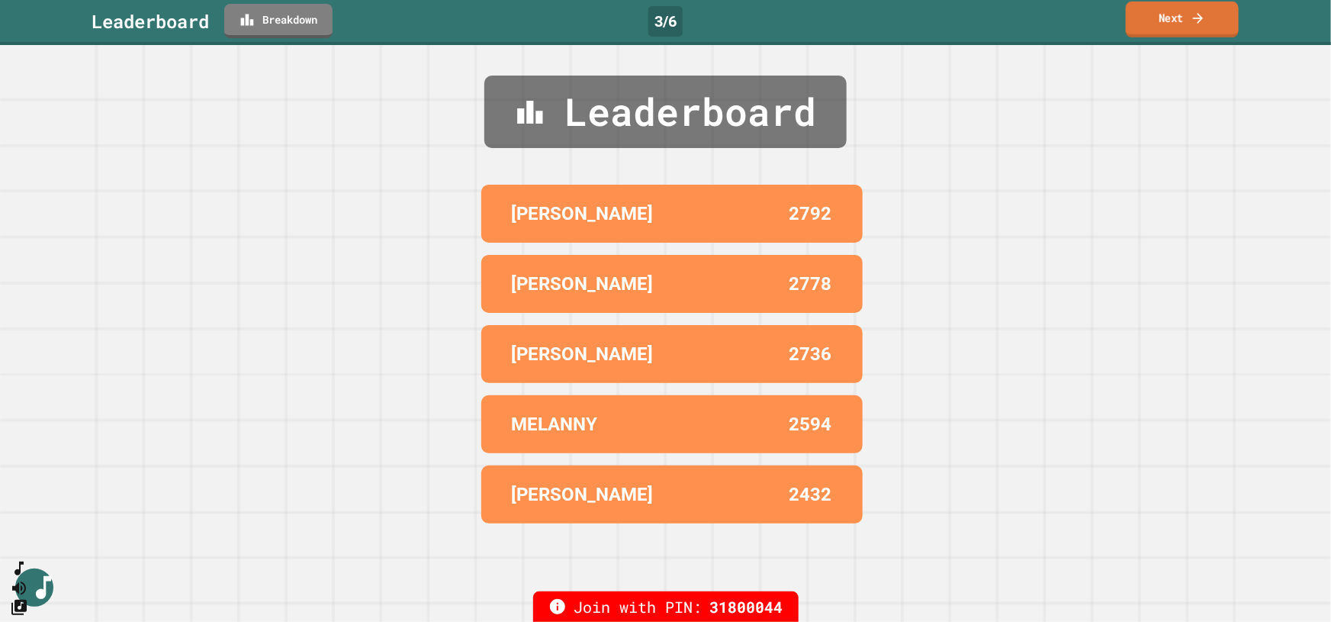
click at [1174, 18] on link "Next" at bounding box center [1182, 20] width 113 height 36
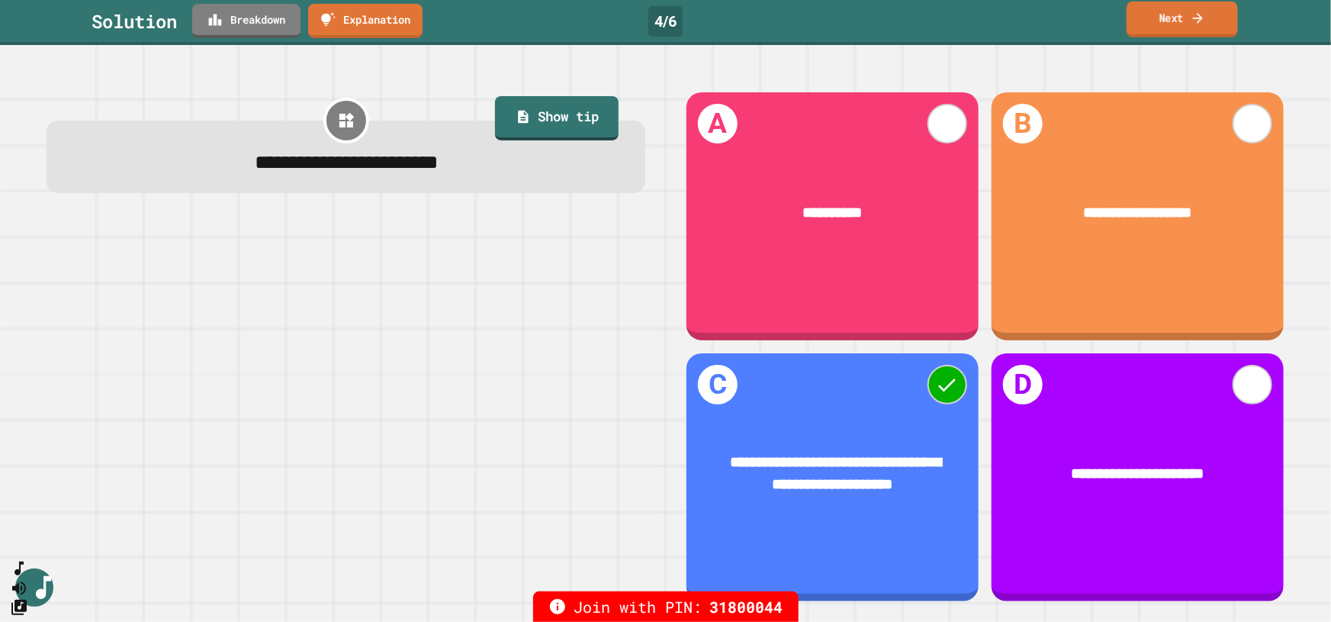
click at [1160, 27] on link "Next" at bounding box center [1181, 20] width 111 height 36
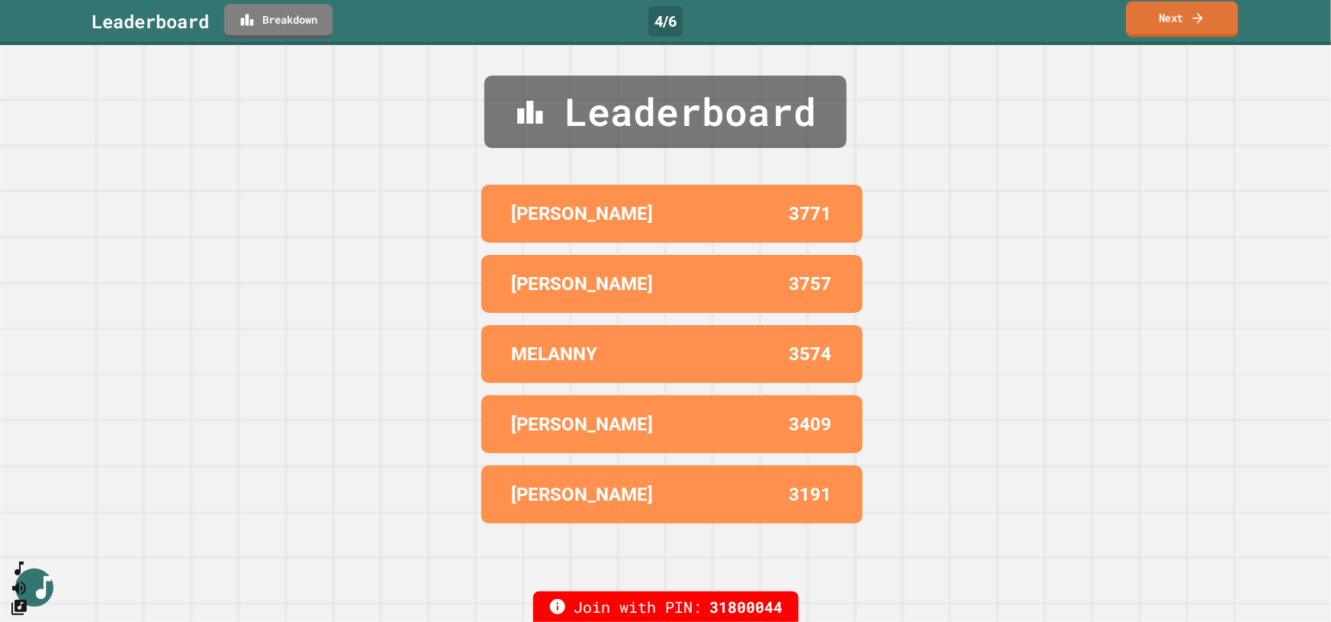
click at [1174, 13] on link "Next" at bounding box center [1182, 20] width 112 height 36
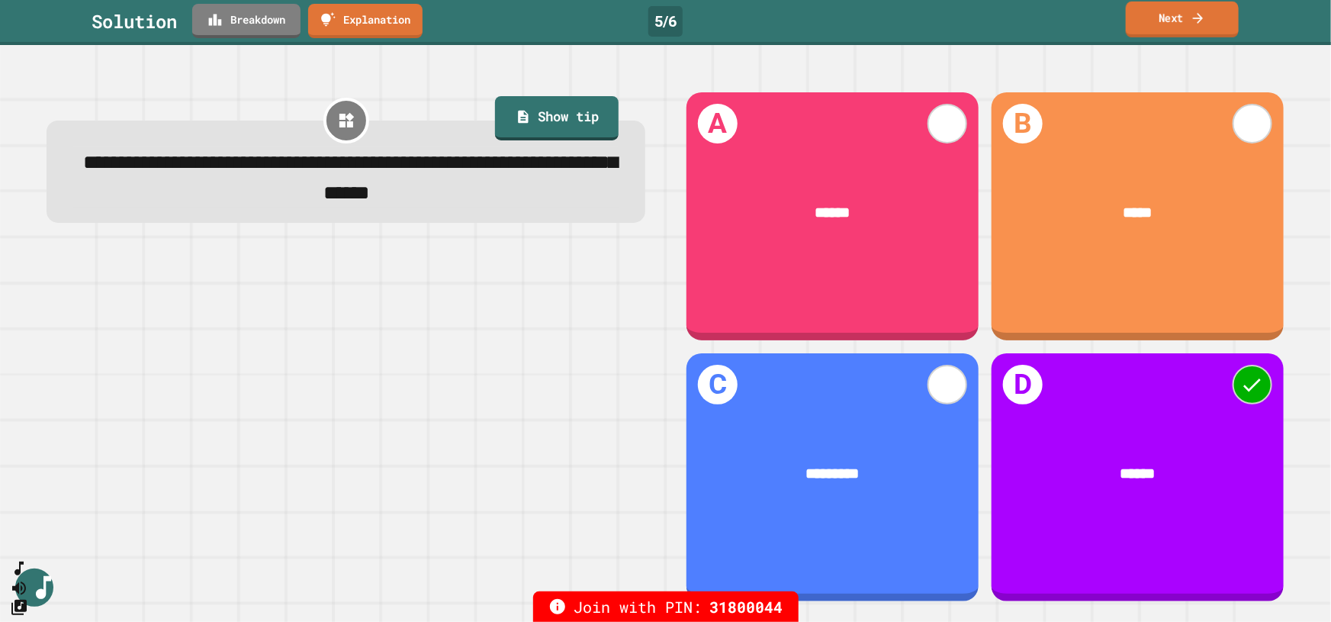
click at [1183, 18] on link "Next" at bounding box center [1182, 20] width 113 height 36
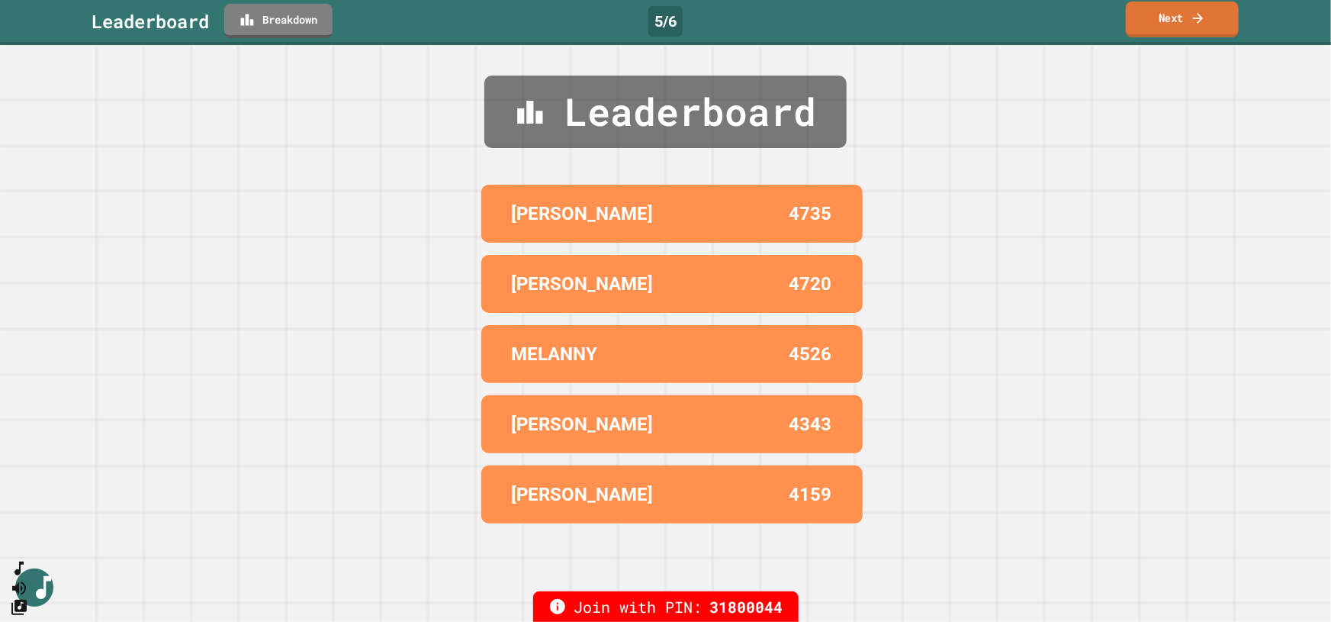
click at [1175, 20] on link "Next" at bounding box center [1182, 20] width 113 height 36
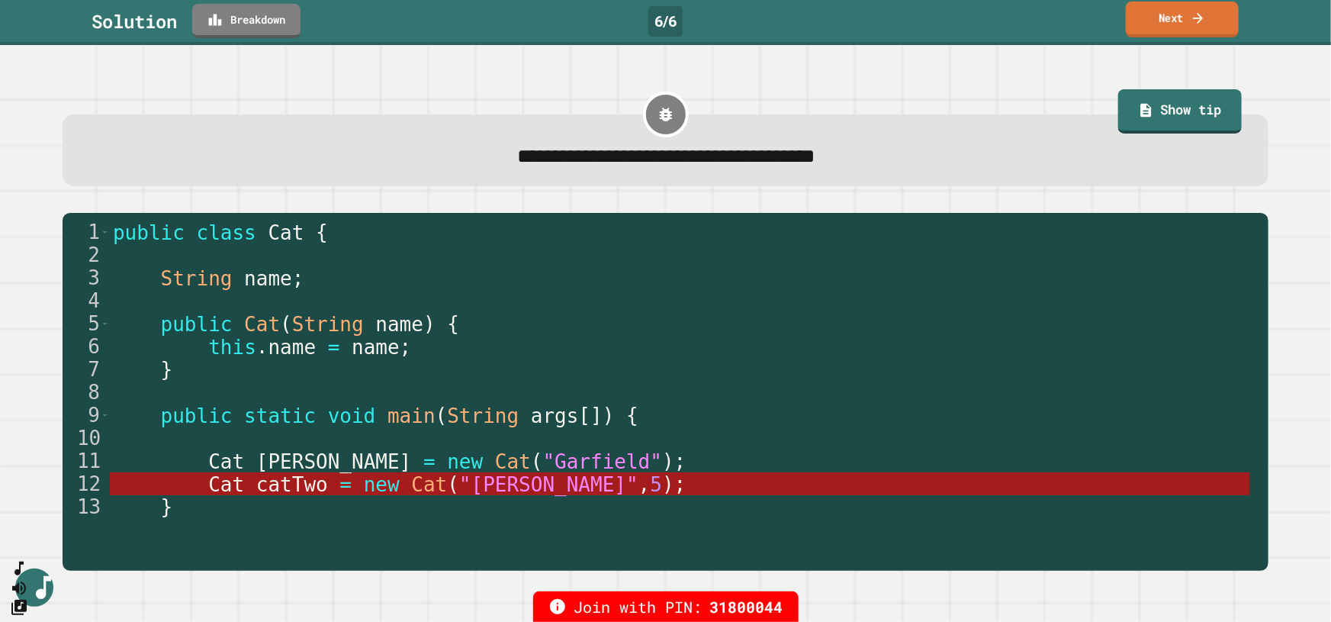
click at [1175, 20] on link "Next" at bounding box center [1182, 20] width 113 height 36
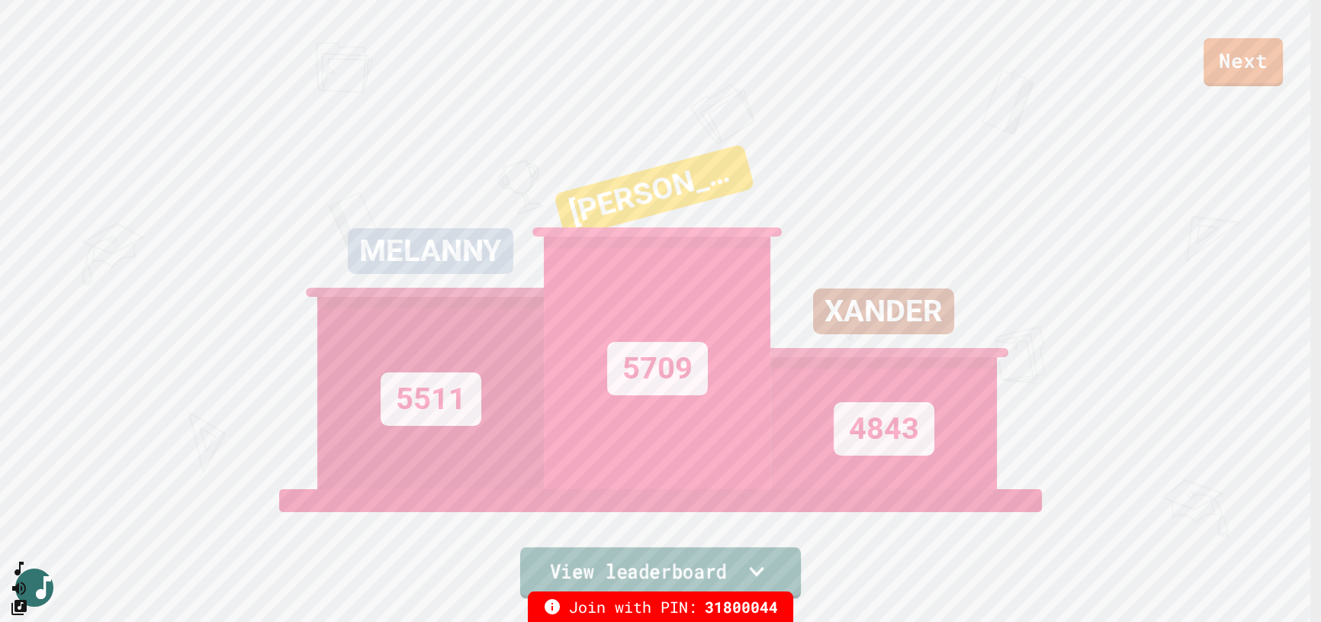
click at [744, 564] on icon at bounding box center [757, 571] width 30 height 32
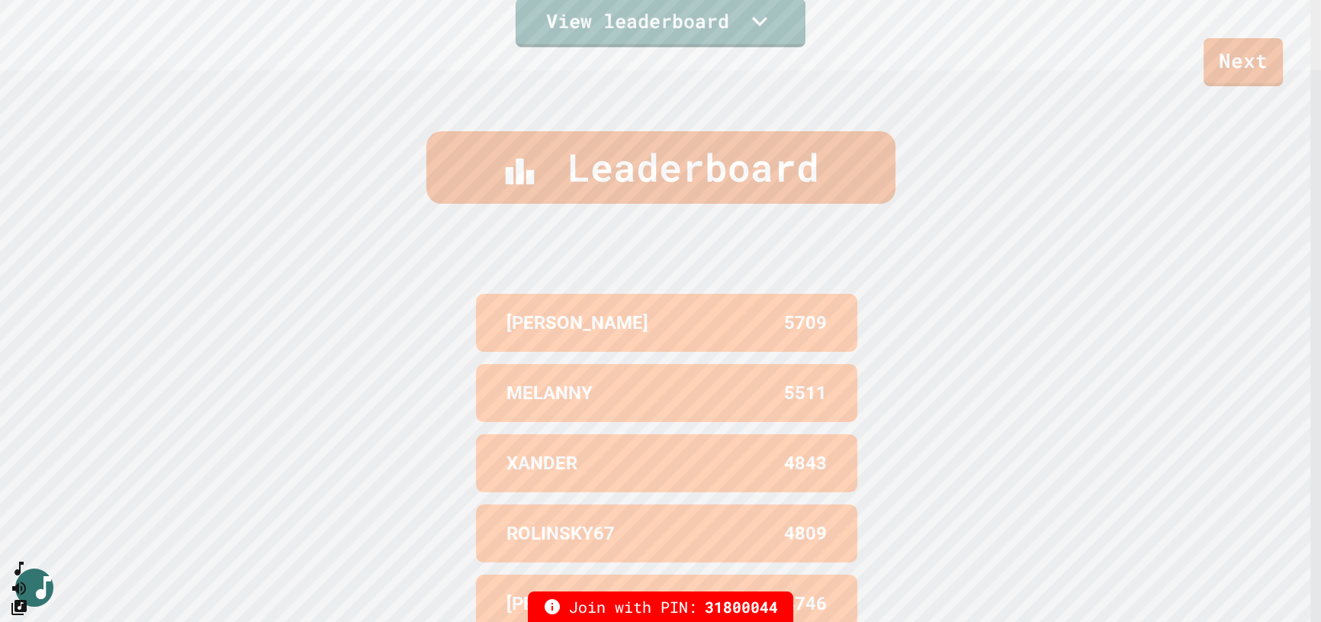
scroll to position [616, 0]
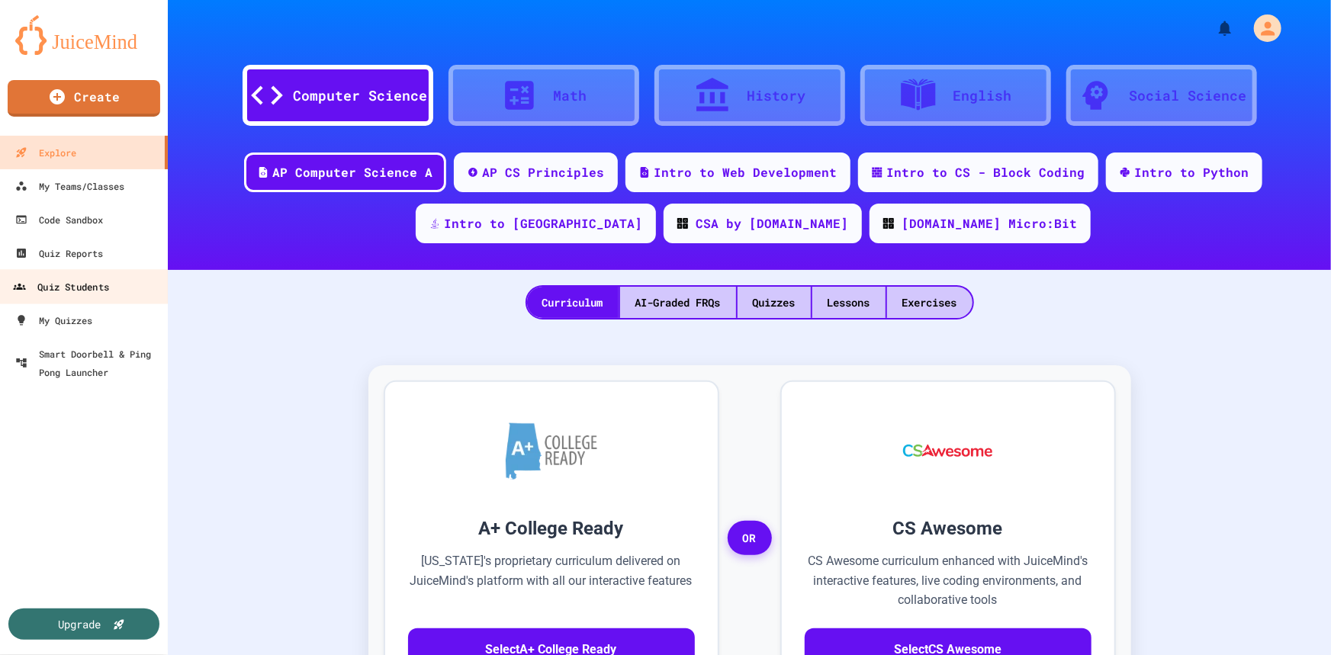
click at [109, 287] on div "Quiz Students" at bounding box center [61, 287] width 96 height 19
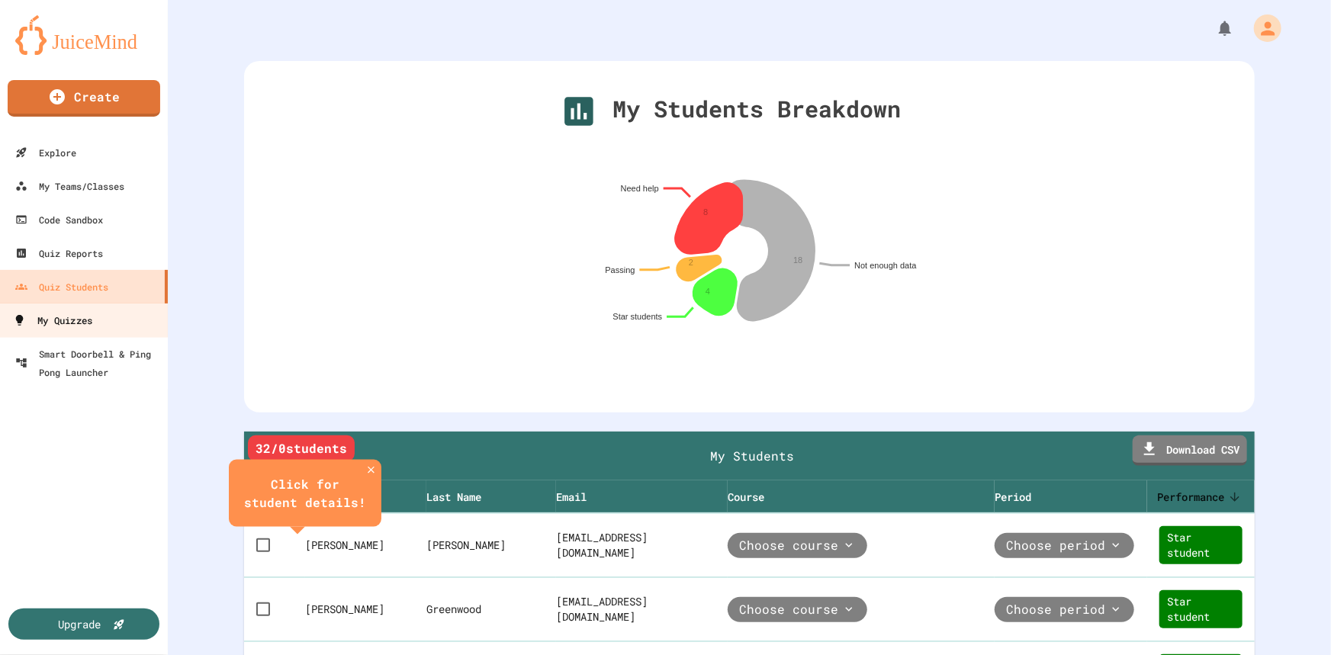
click at [72, 312] on div "My Quizzes" at bounding box center [52, 320] width 79 height 19
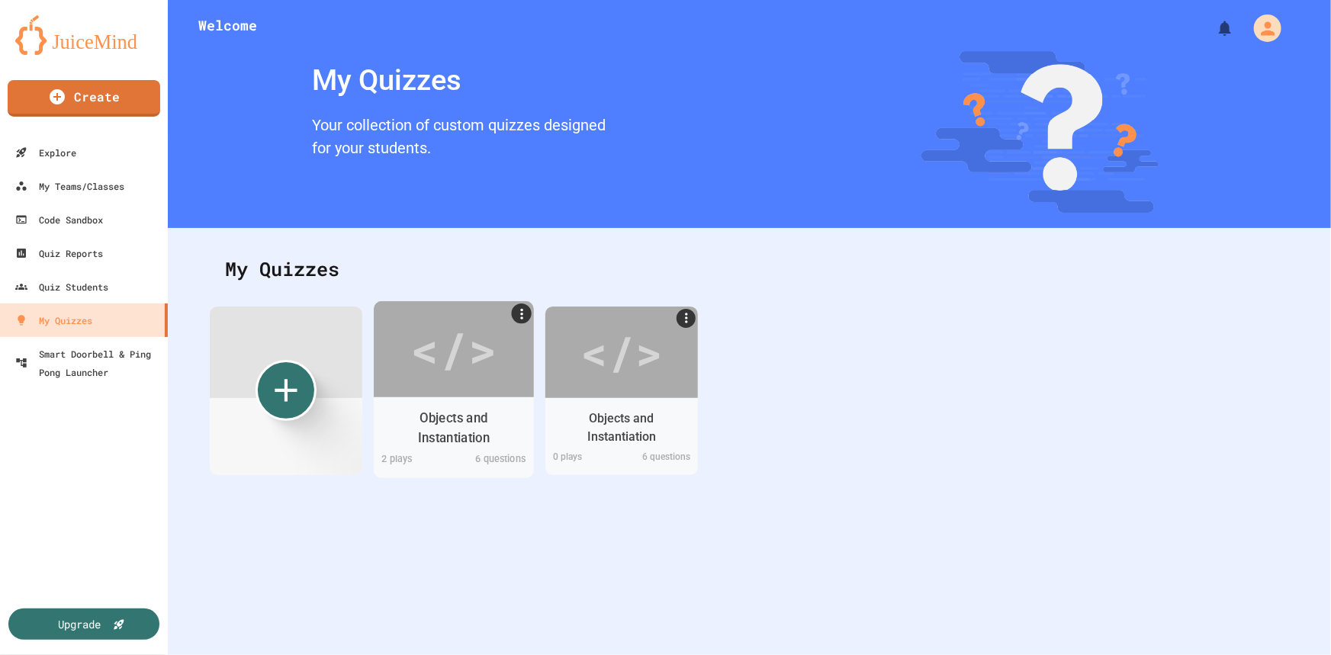
click at [448, 357] on div "</>" at bounding box center [453, 349] width 86 height 72
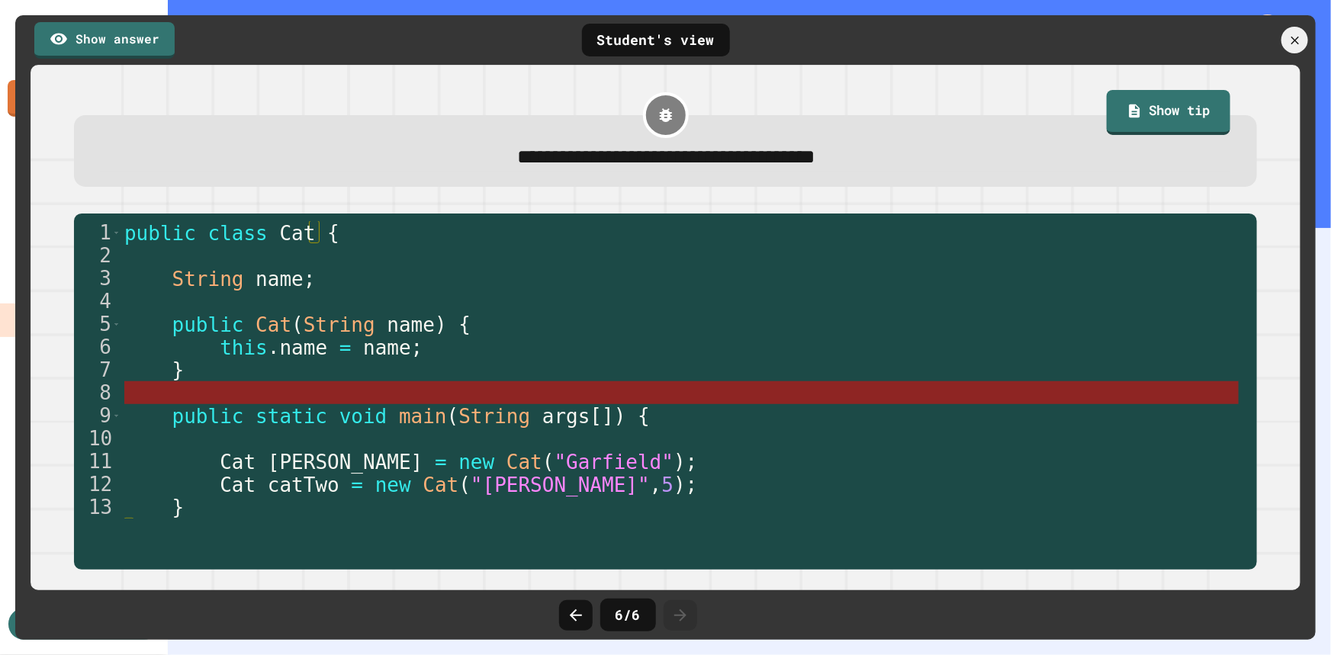
drag, startPoint x: 96, startPoint y: 223, endPoint x: 297, endPoint y: 384, distance: 257.7
click at [297, 384] on div "1 2 3 4 5 6 7 8 9 10 11 12 13 14 public class Cat { String name ; public Cat ( …" at bounding box center [665, 392] width 1182 height 356
